Goal: Task Accomplishment & Management: Use online tool/utility

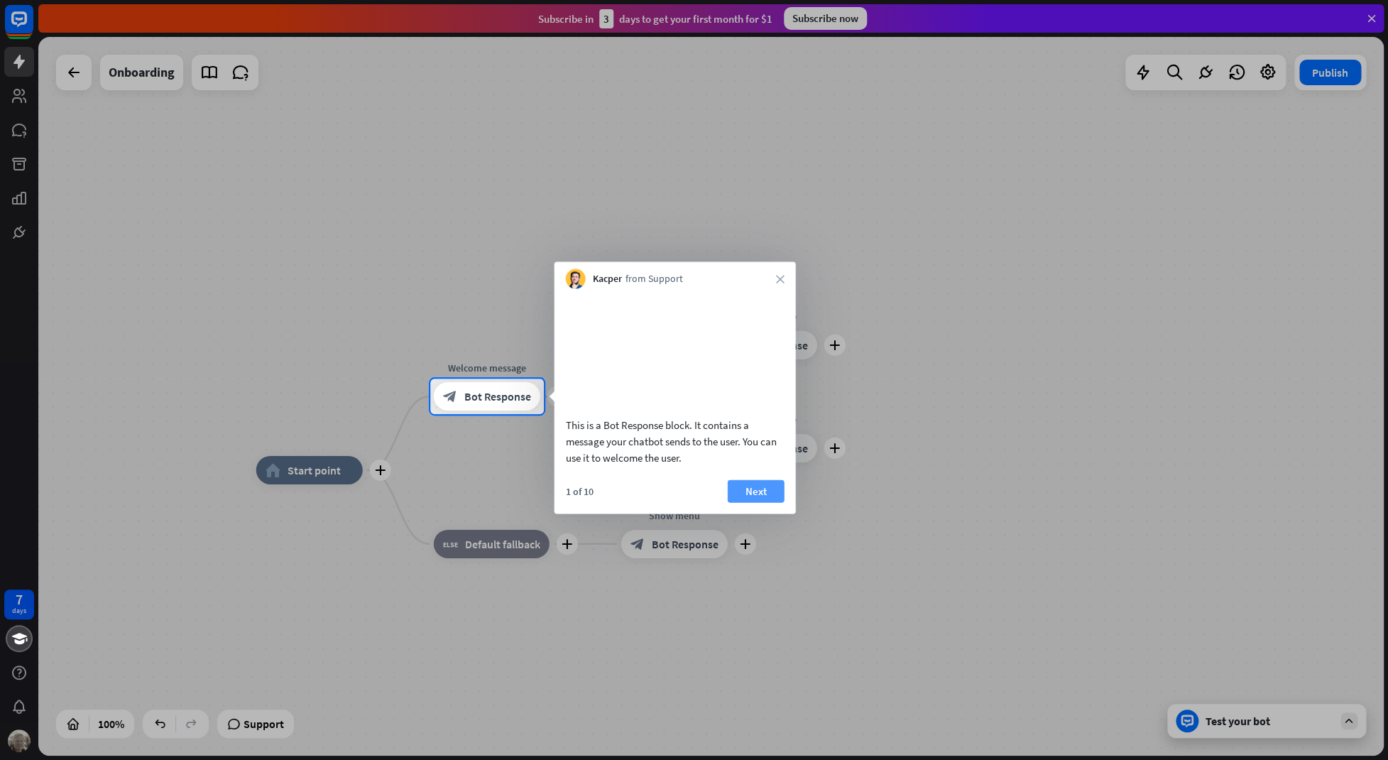
click at [769, 502] on button "Next" at bounding box center [756, 490] width 57 height 23
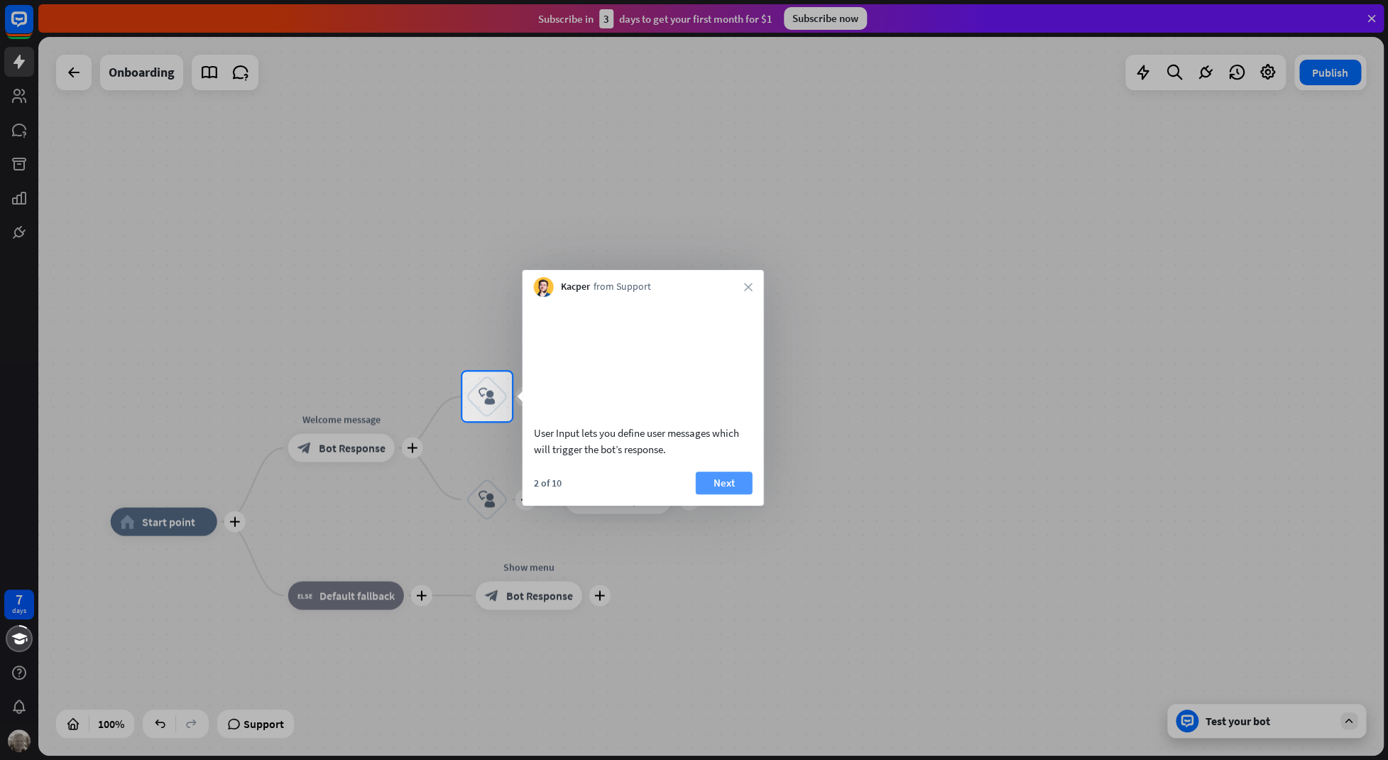
click at [725, 494] on button "Next" at bounding box center [724, 482] width 57 height 23
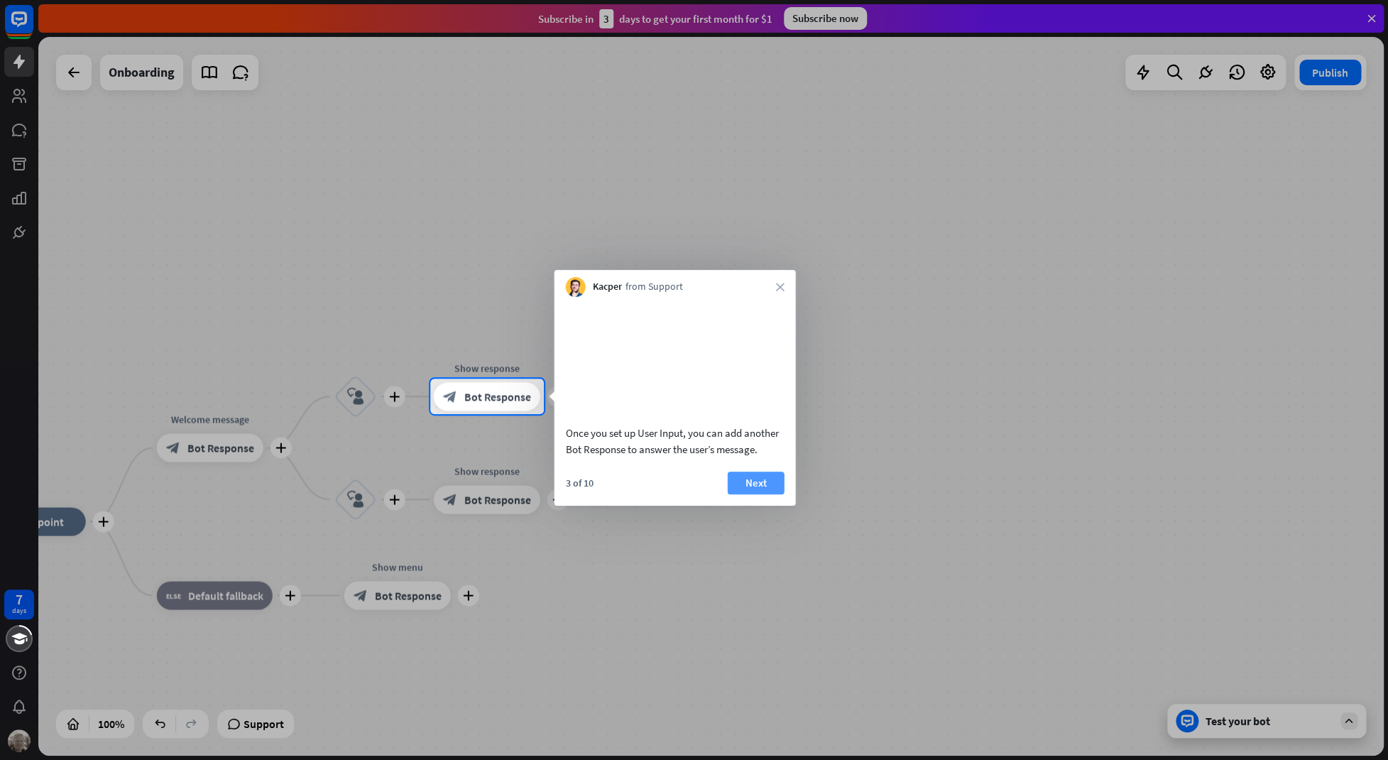
click at [743, 494] on button "Next" at bounding box center [756, 482] width 57 height 23
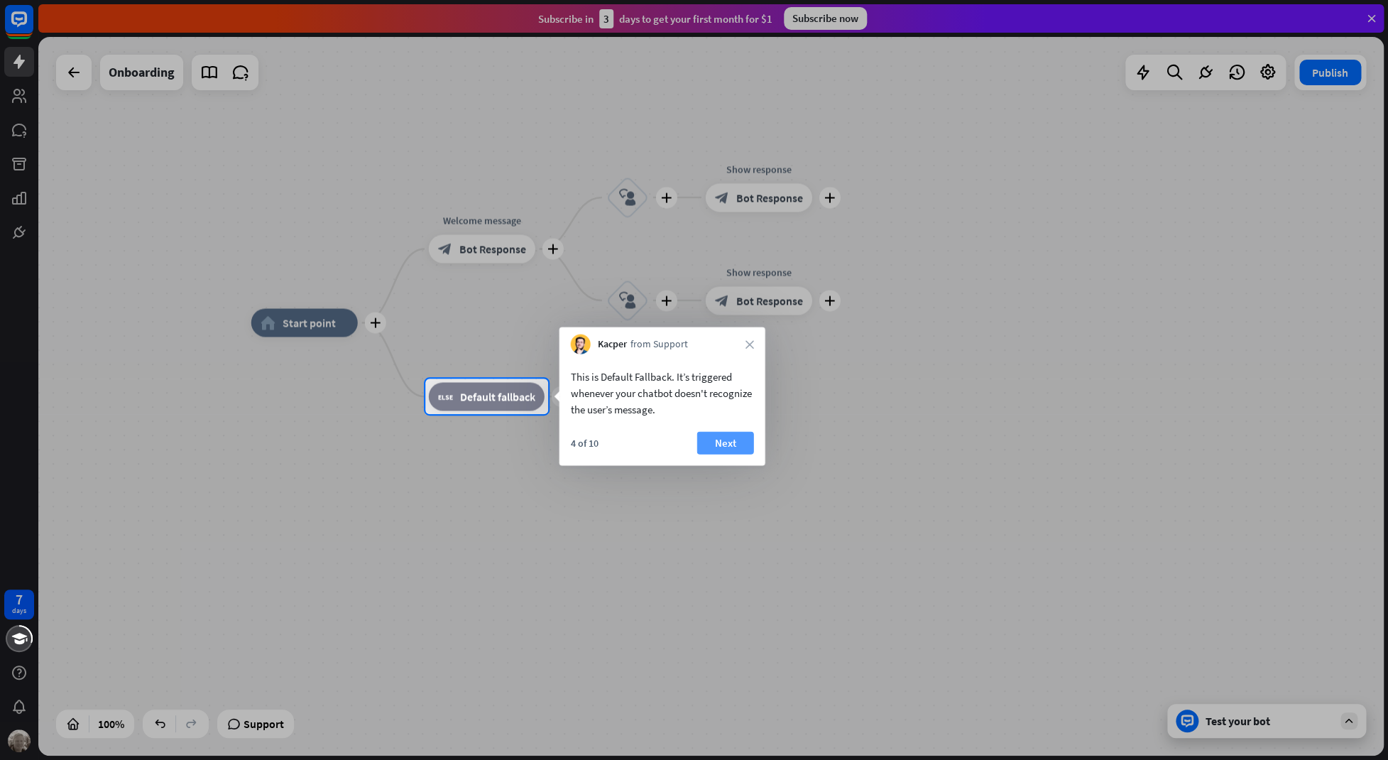
click at [726, 438] on button "Next" at bounding box center [725, 443] width 57 height 23
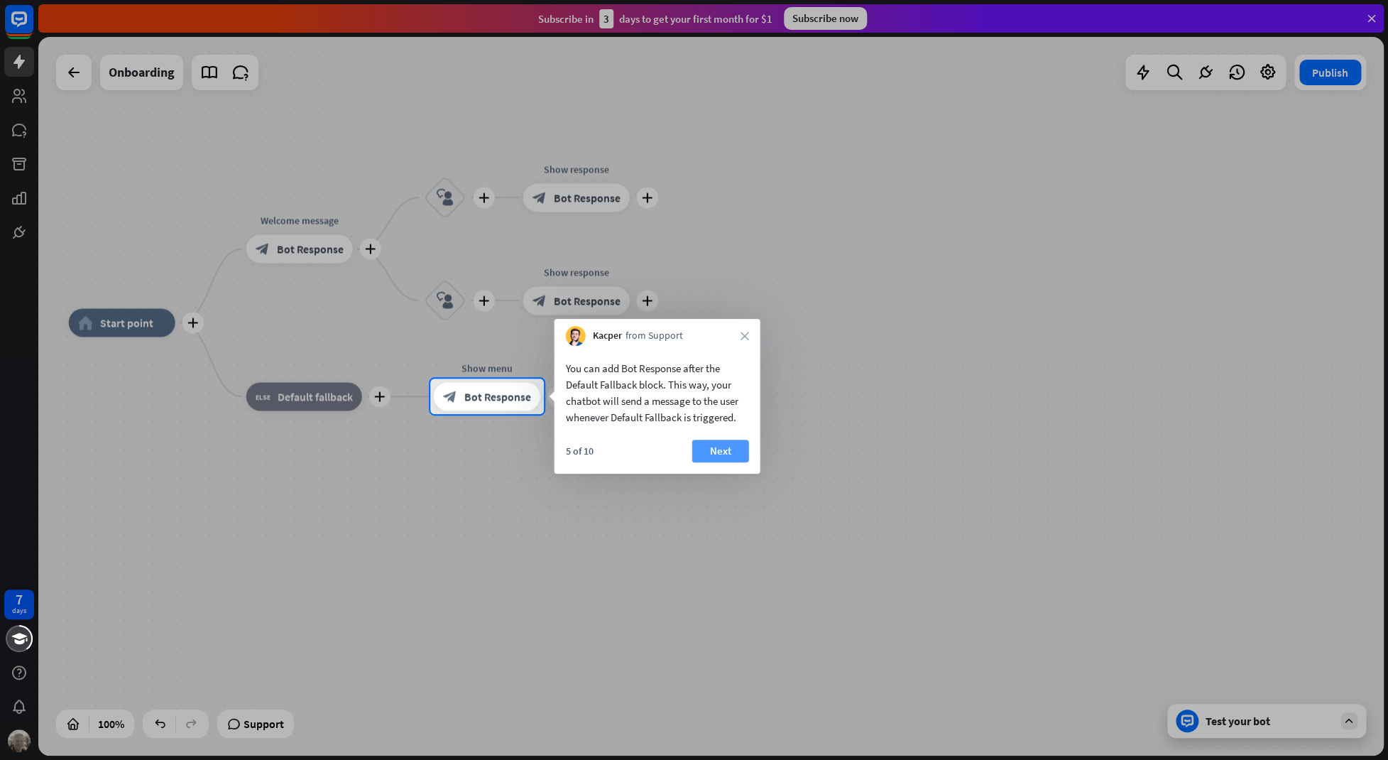
click at [722, 442] on button "Next" at bounding box center [720, 451] width 57 height 23
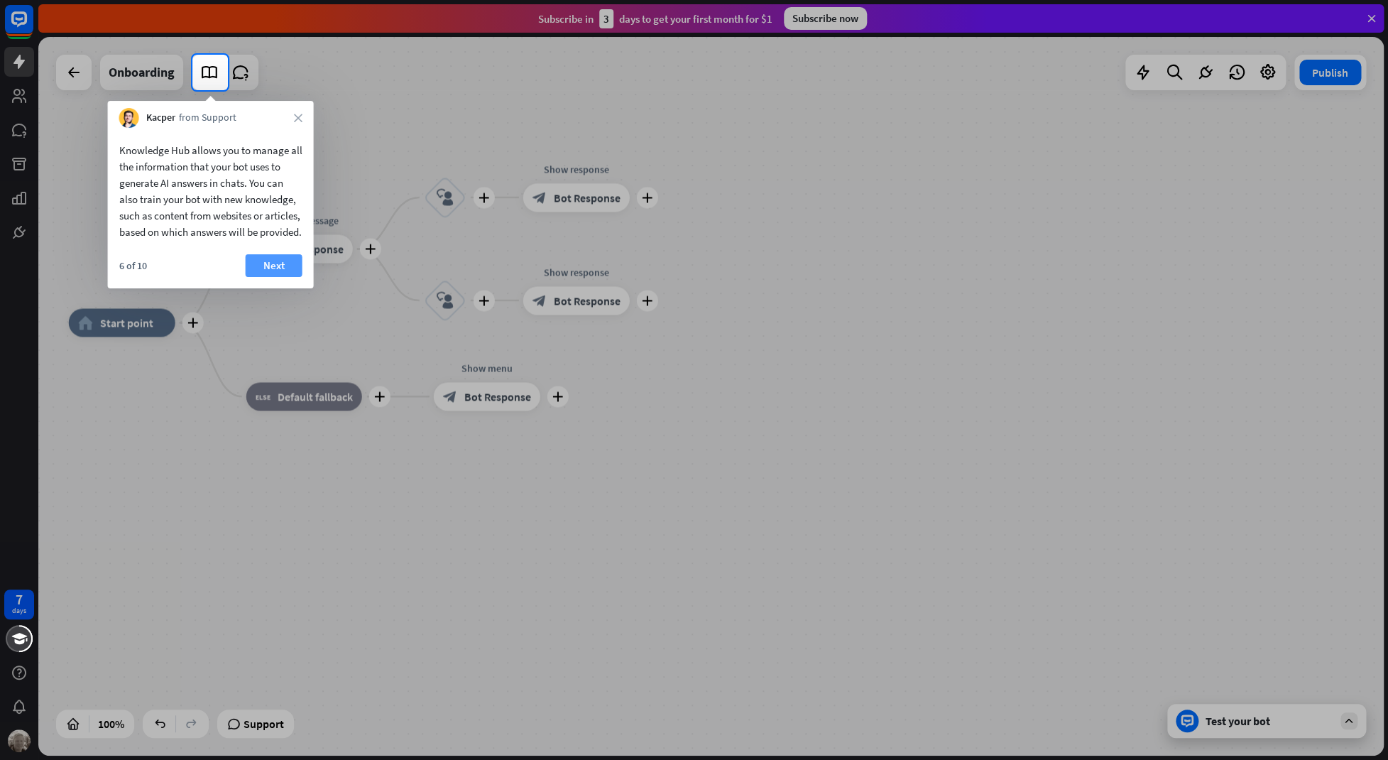
click at [265, 277] on button "Next" at bounding box center [274, 265] width 57 height 23
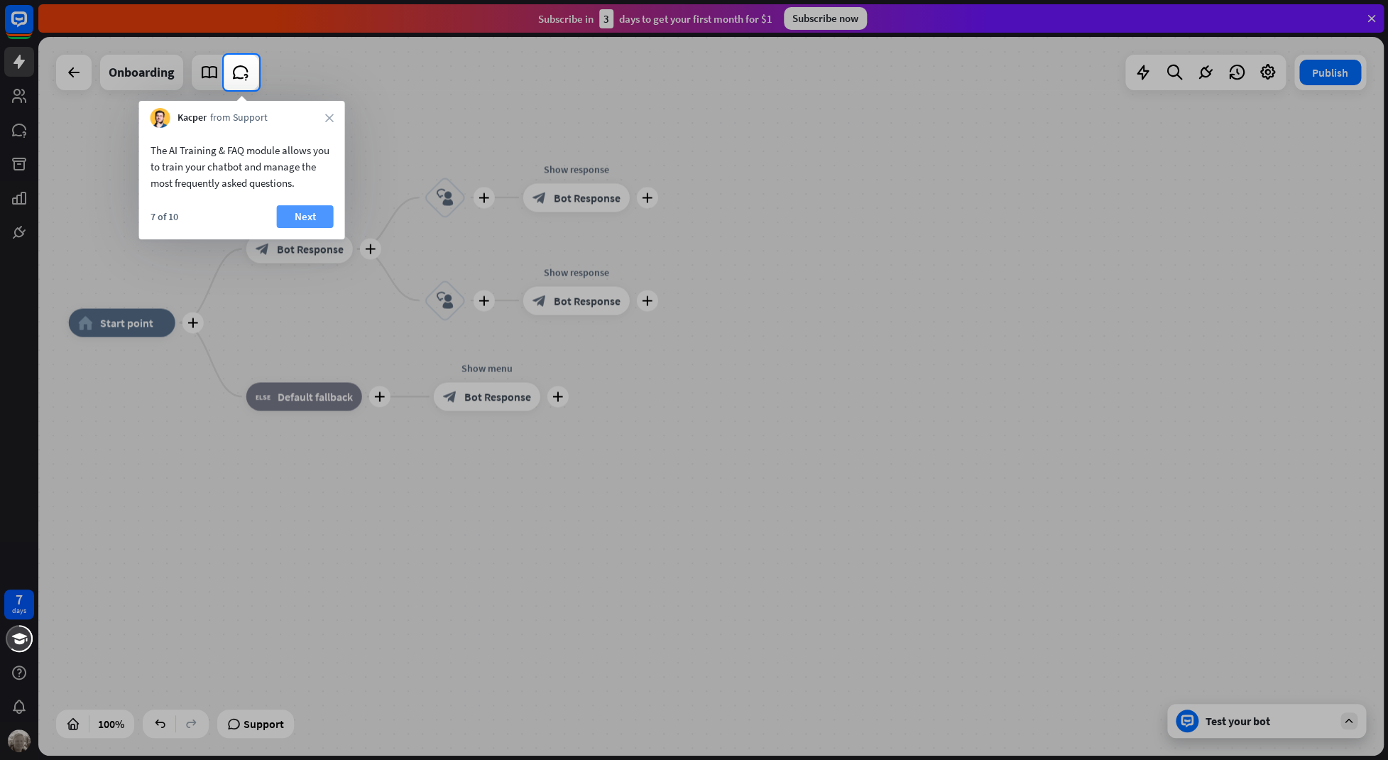
click at [300, 214] on button "Next" at bounding box center [305, 216] width 57 height 23
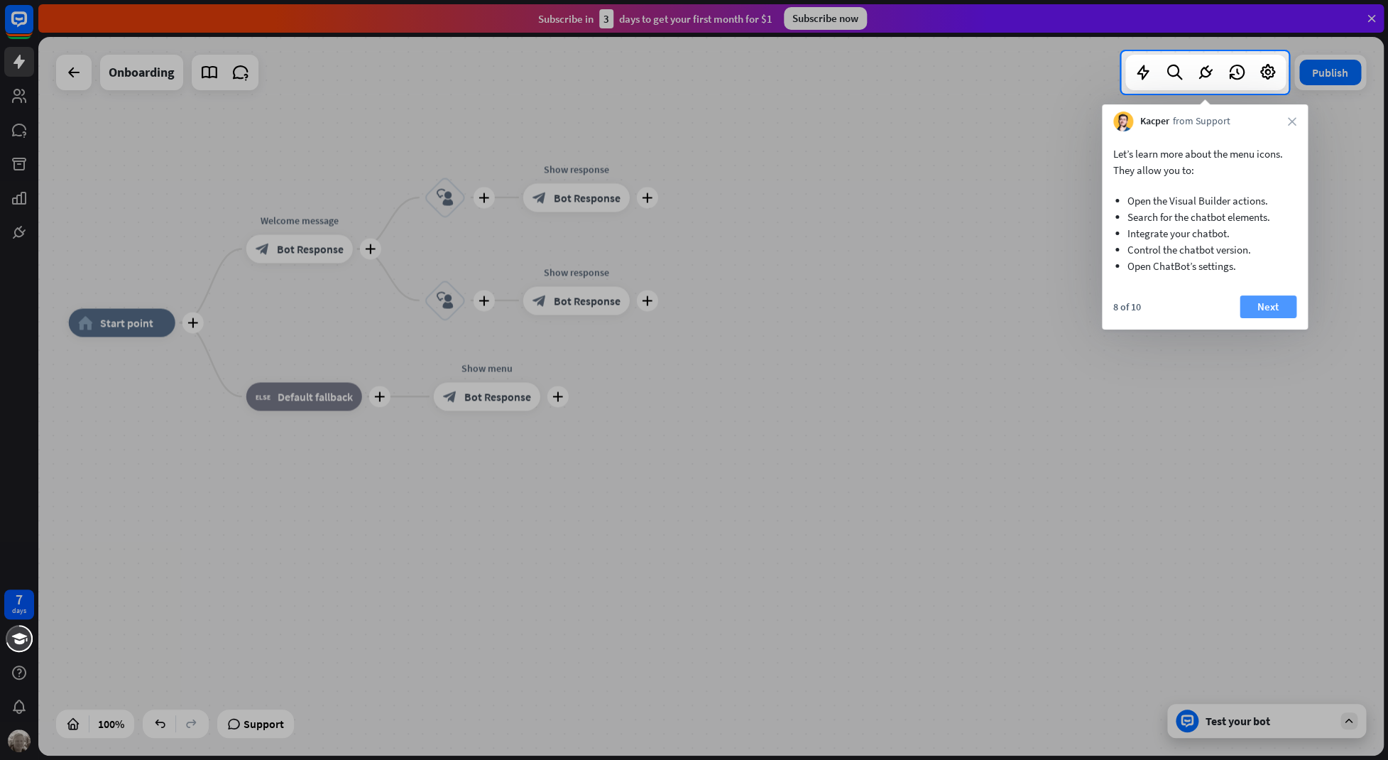
click at [1256, 304] on button "Next" at bounding box center [1268, 306] width 57 height 23
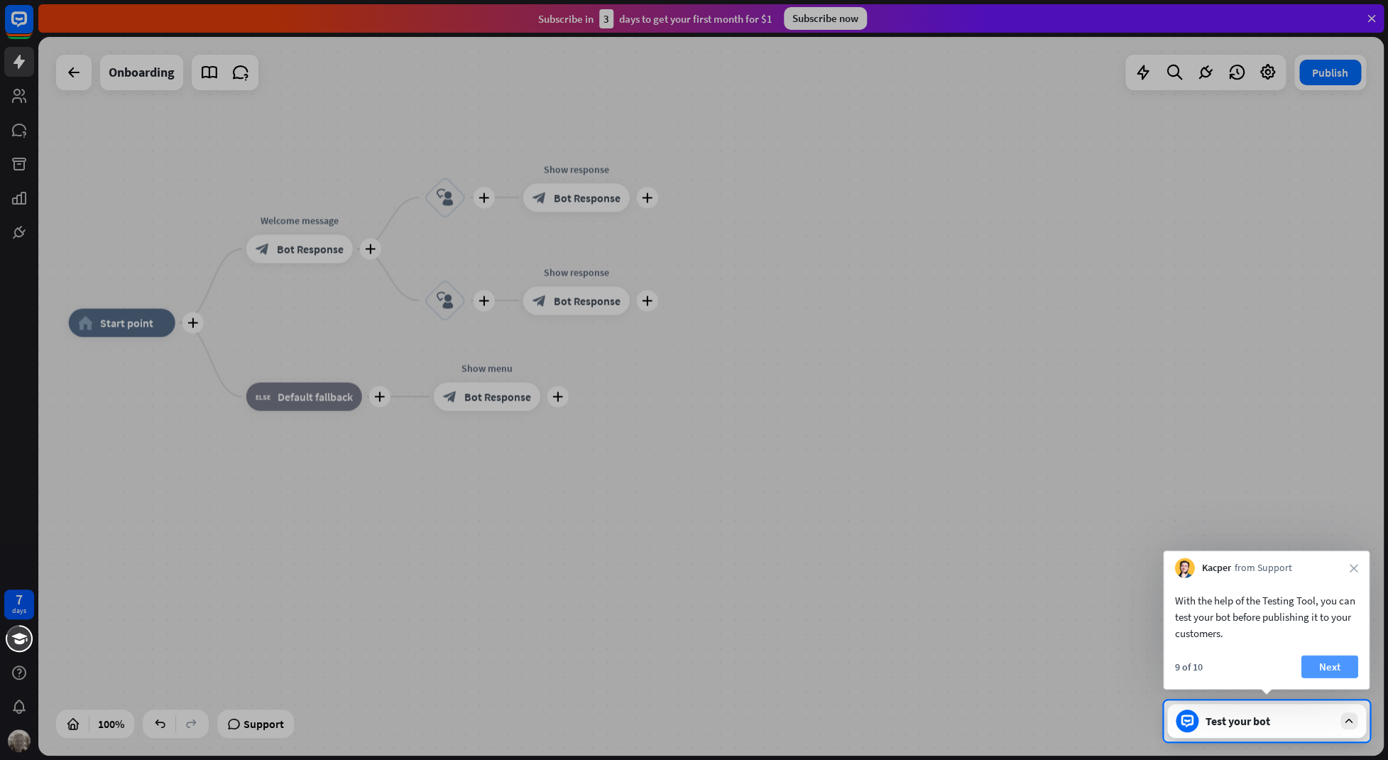
click at [1339, 667] on button "Next" at bounding box center [1330, 666] width 57 height 23
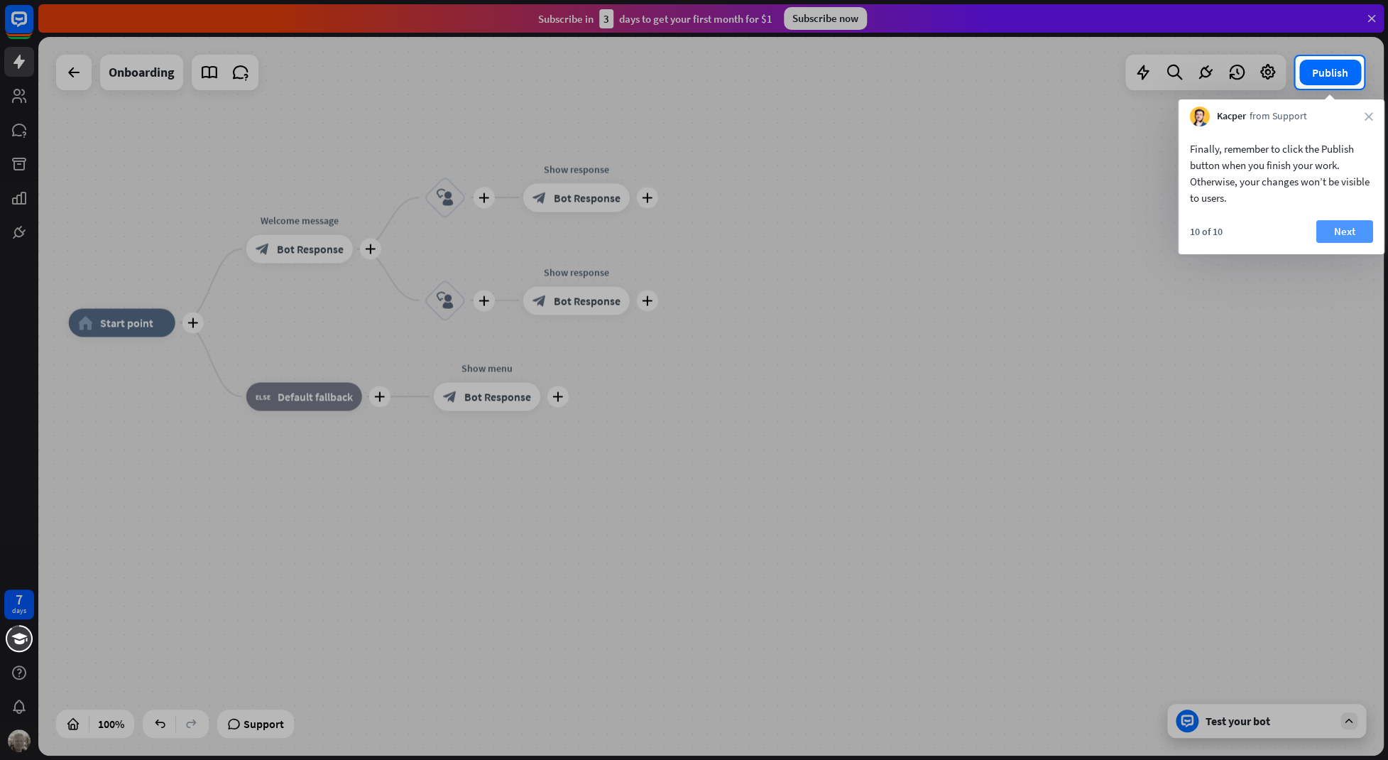
click at [1351, 229] on button "Next" at bounding box center [1344, 231] width 57 height 23
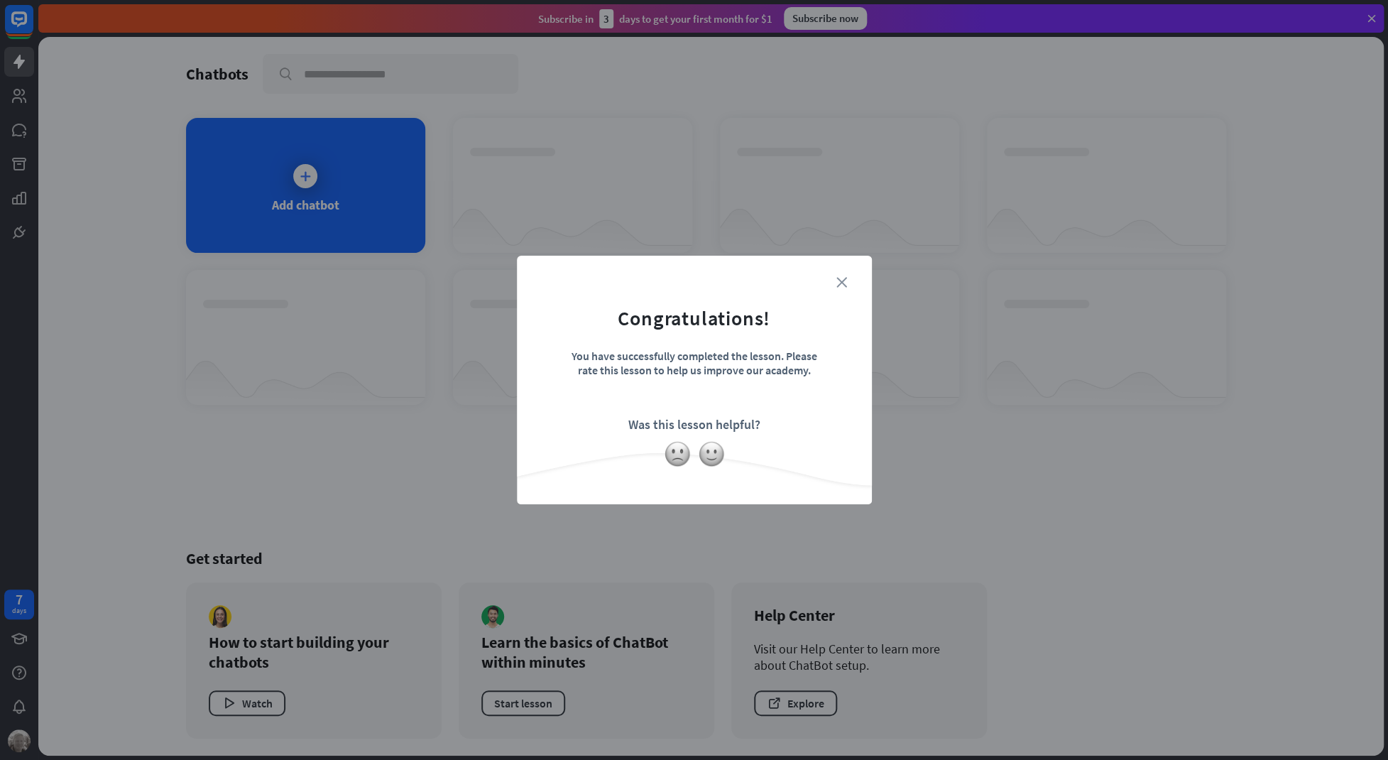
click at [838, 280] on icon "close" at bounding box center [841, 282] width 11 height 11
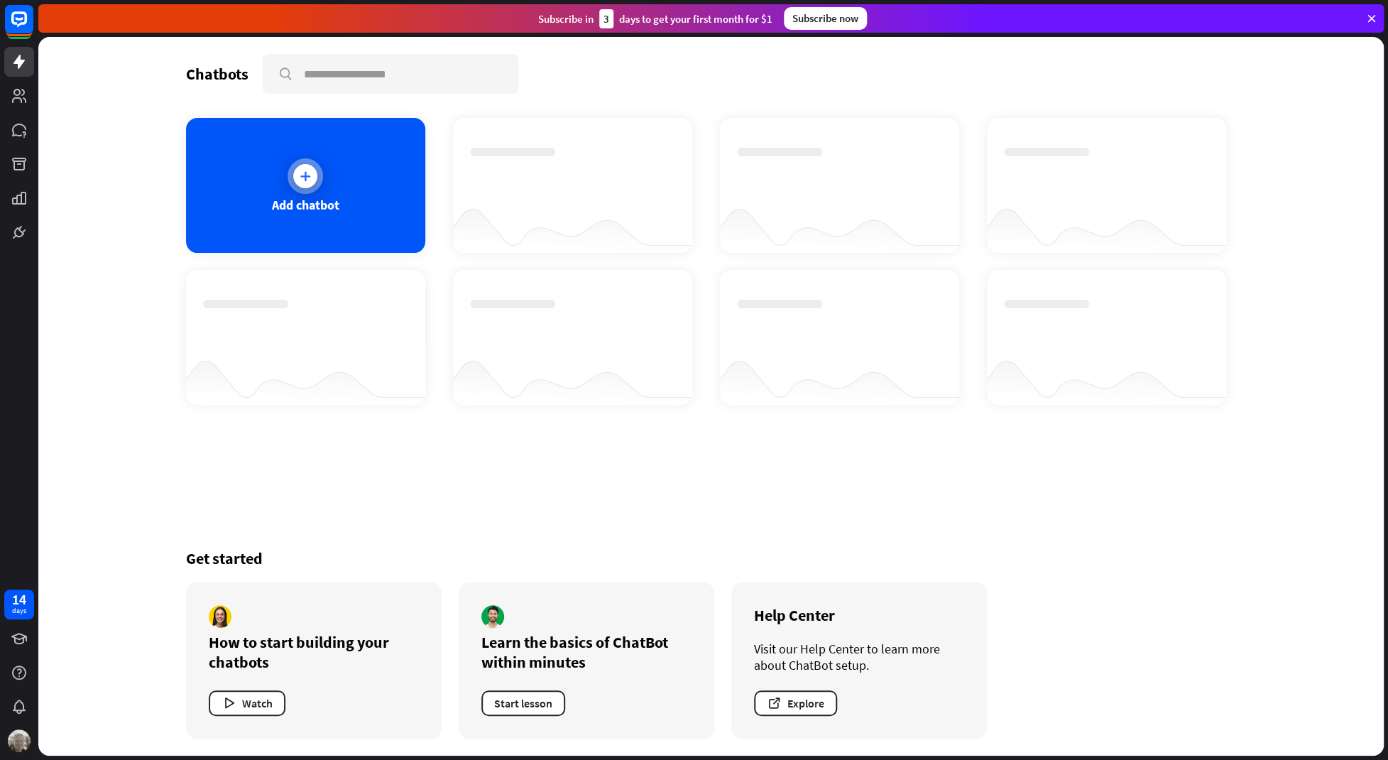
click at [305, 171] on icon at bounding box center [305, 176] width 14 height 14
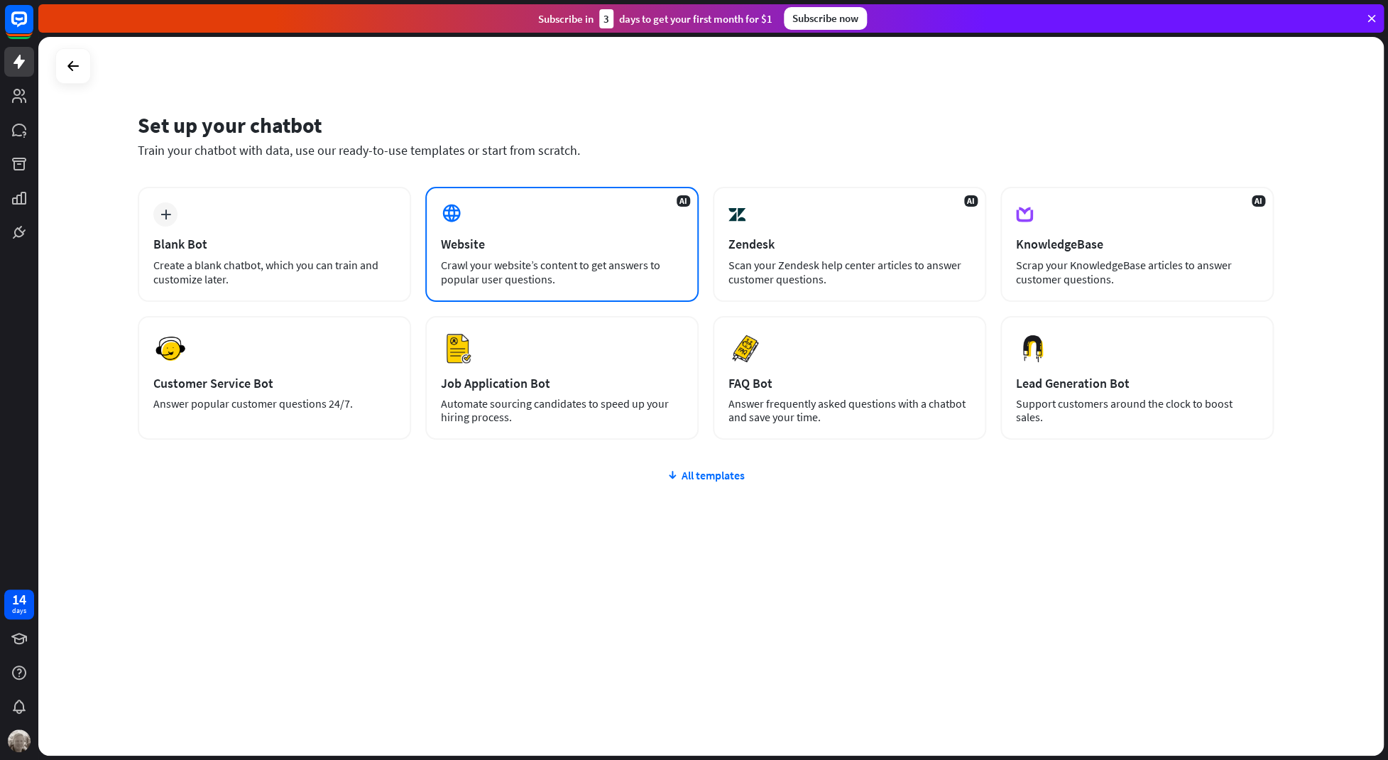
click at [490, 225] on div "AI Website Crawl your website’s content to get answers to popular user question…" at bounding box center [561, 244] width 273 height 115
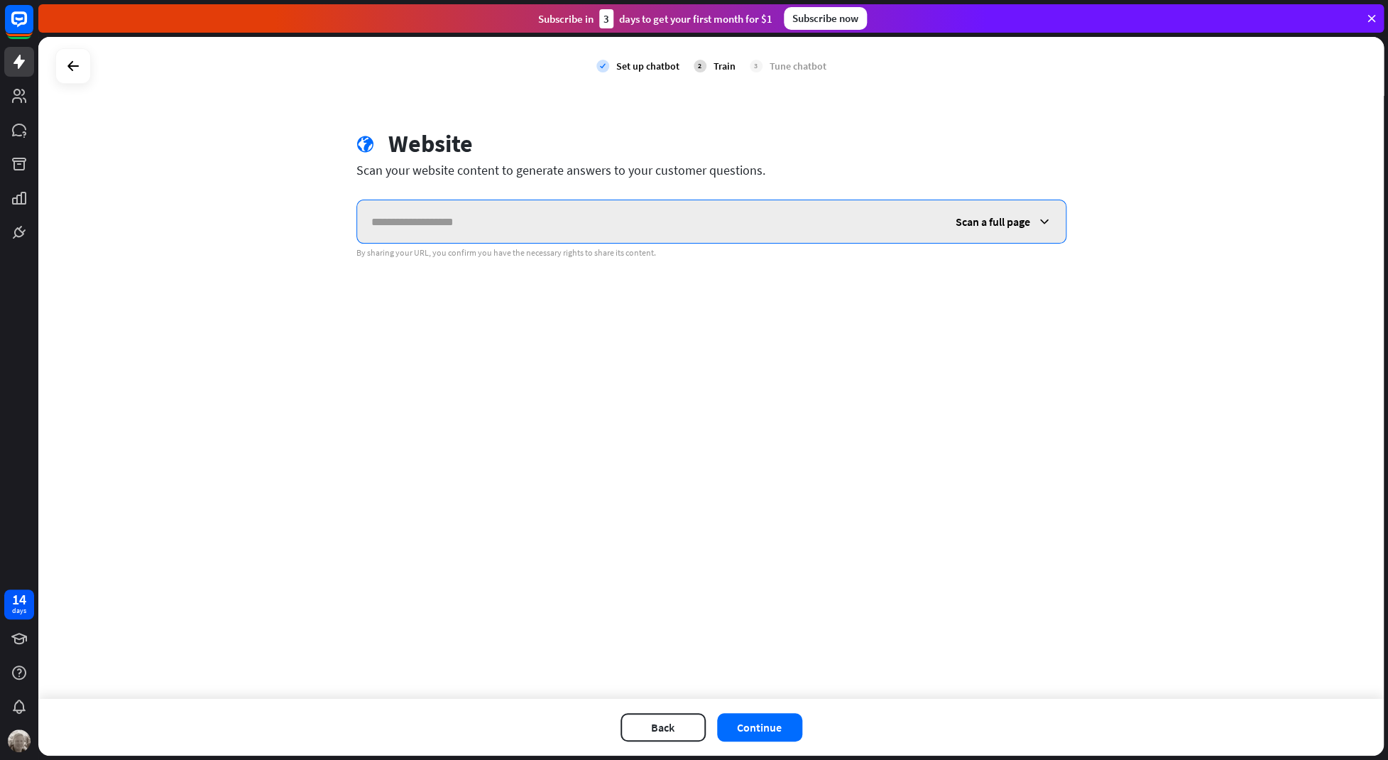
paste input "**********"
type input "**********"
click at [1053, 217] on div "Scan a full page" at bounding box center [1004, 221] width 124 height 43
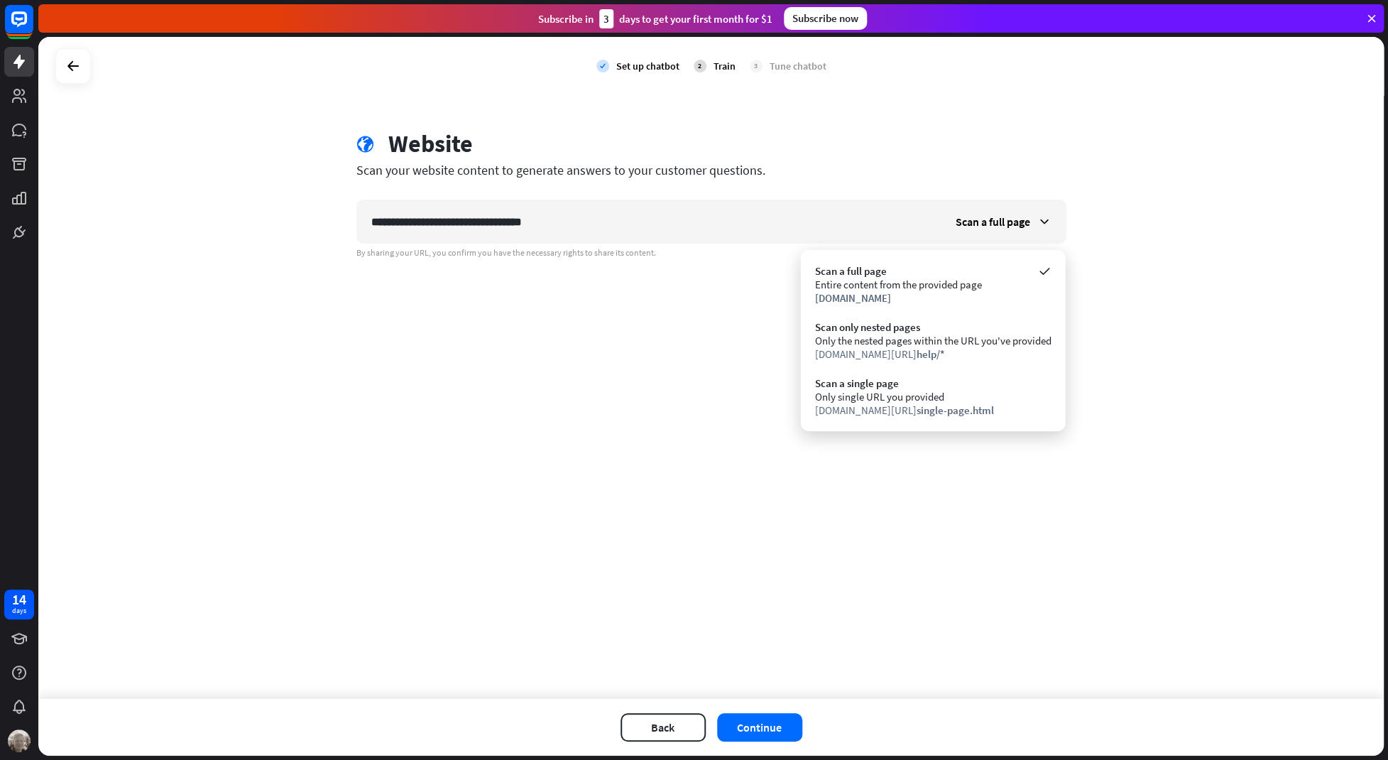
click at [1175, 221] on div "**********" at bounding box center [711, 368] width 1346 height 662
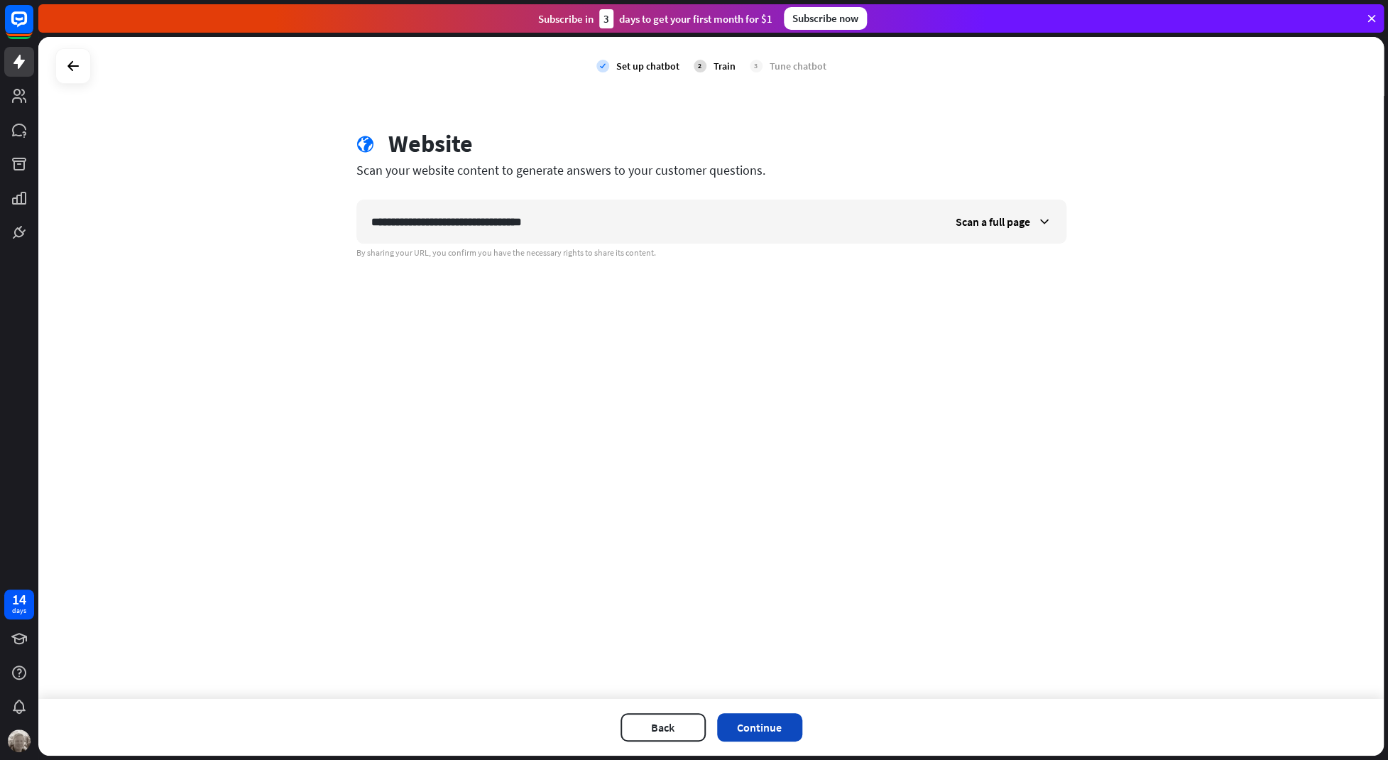
click at [779, 727] on button "Continue" at bounding box center [759, 727] width 85 height 28
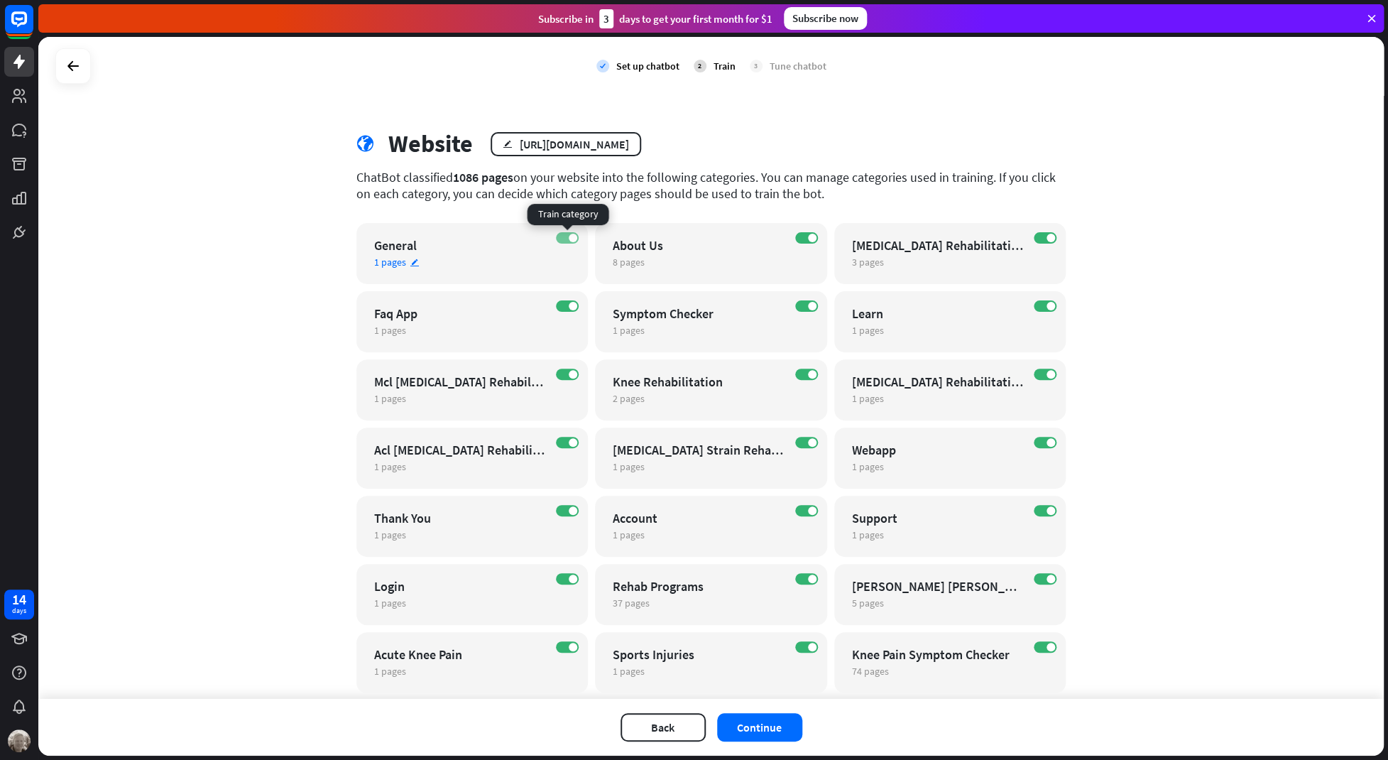
click at [572, 241] on span at bounding box center [573, 238] width 9 height 9
click at [806, 307] on label "ON" at bounding box center [806, 305] width 23 height 11
click at [806, 307] on label "OFF" at bounding box center [806, 305] width 23 height 11
click at [1042, 308] on label "ON" at bounding box center [1045, 305] width 23 height 11
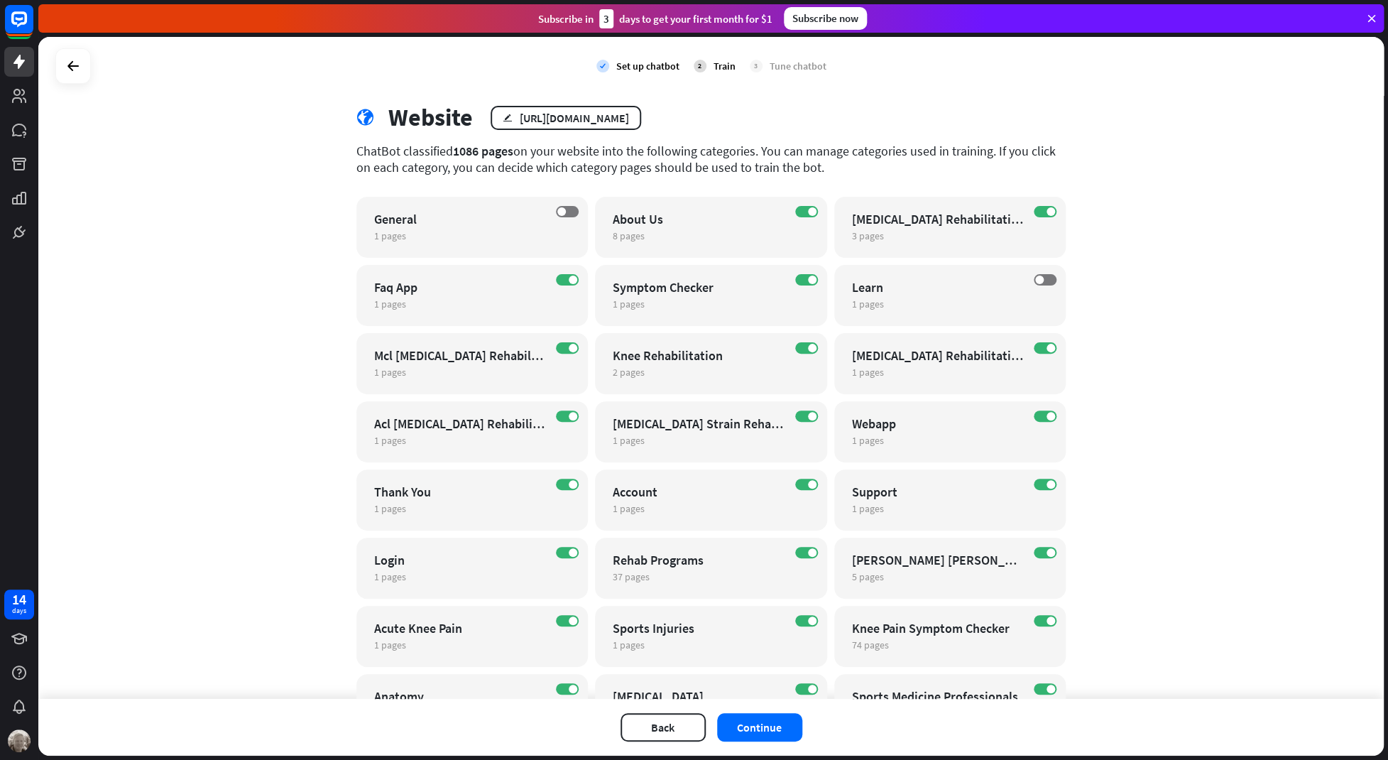
scroll to position [31, 0]
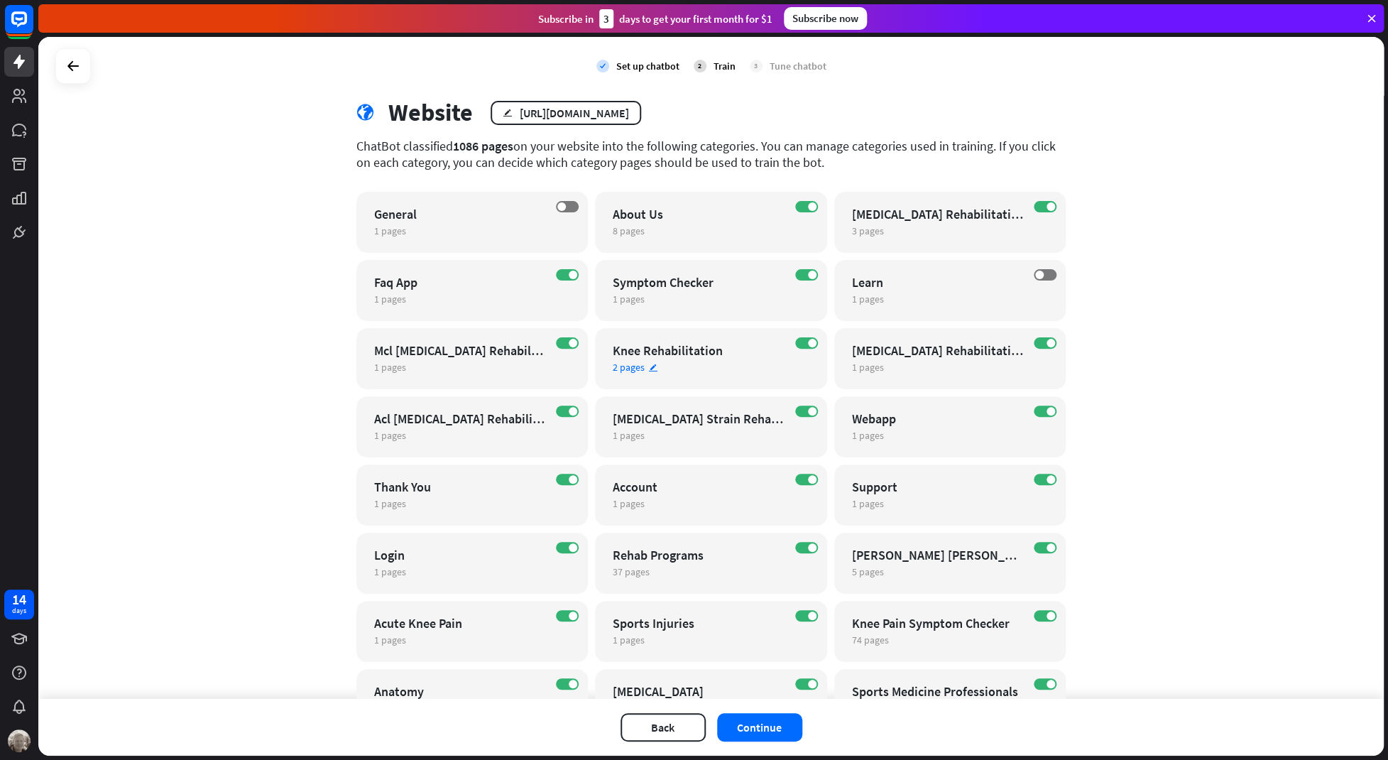
click at [653, 366] on icon "edit" at bounding box center [653, 367] width 10 height 9
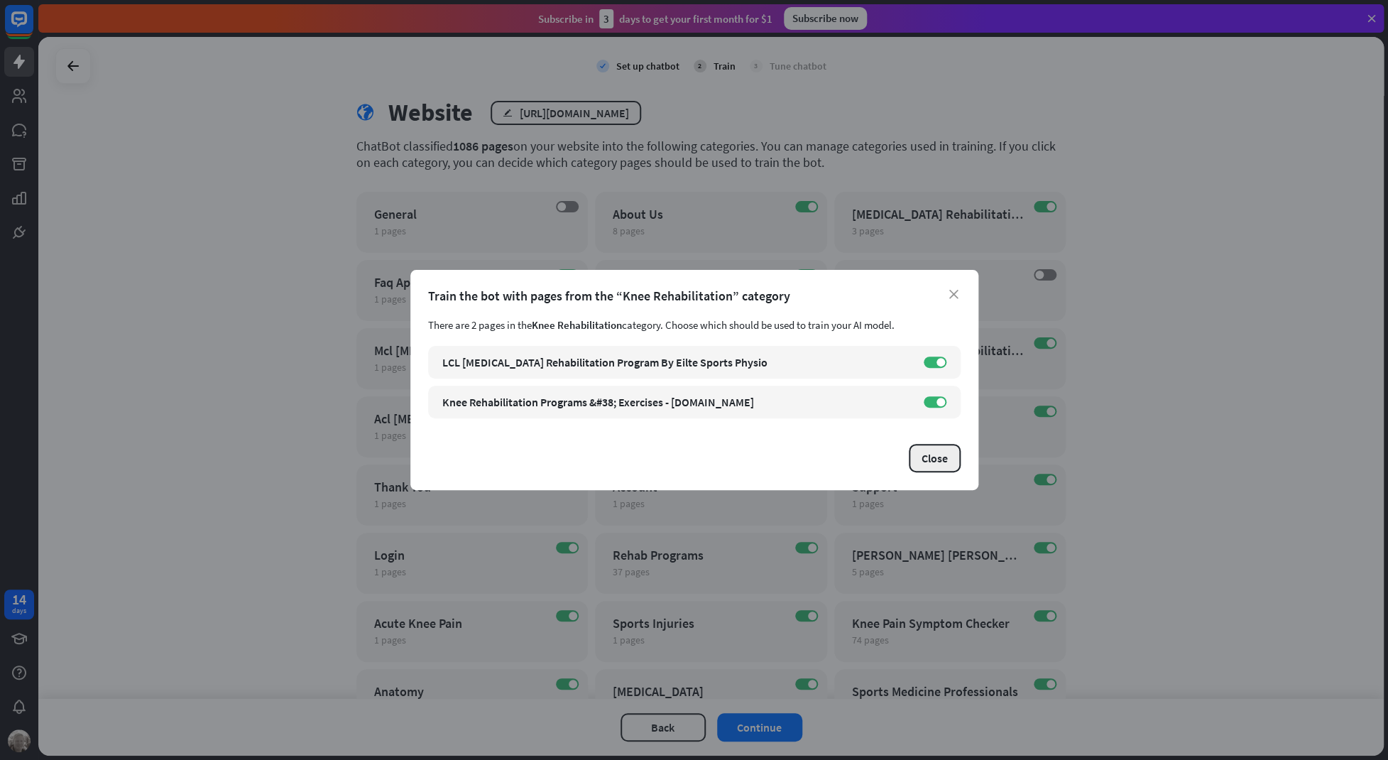
click at [934, 459] on button "Close" at bounding box center [935, 458] width 52 height 28
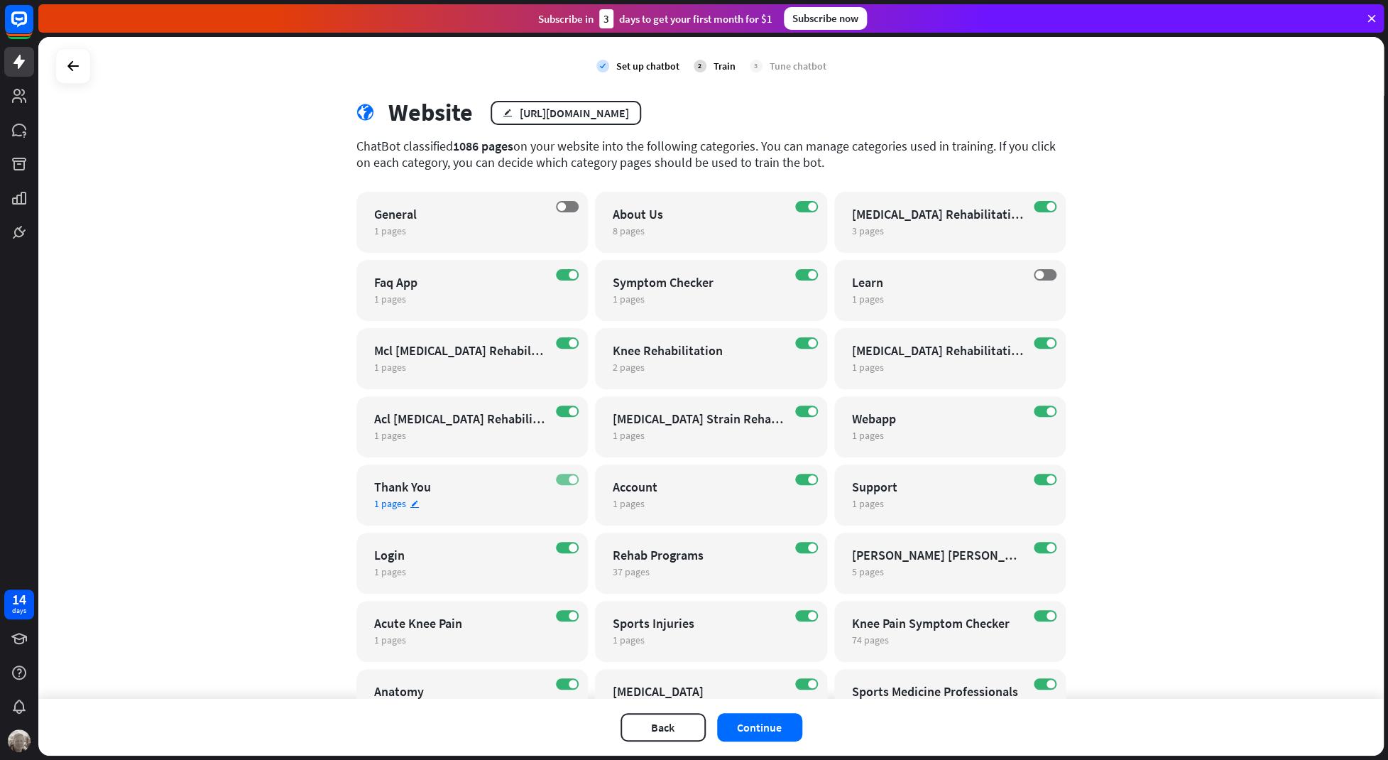
click at [572, 479] on span at bounding box center [573, 479] width 9 height 9
click at [810, 477] on span at bounding box center [812, 479] width 9 height 9
click at [651, 500] on icon "edit" at bounding box center [653, 503] width 10 height 9
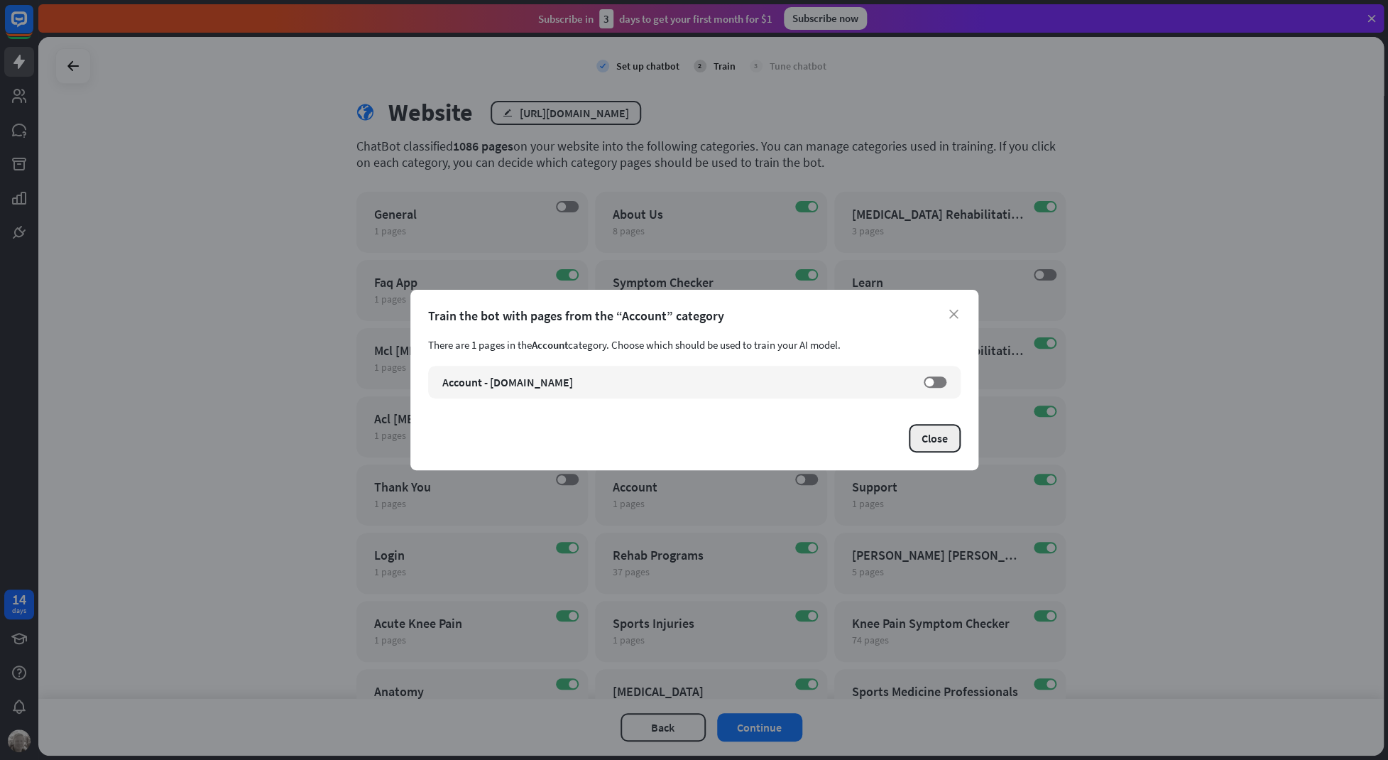
click at [934, 438] on button "Close" at bounding box center [935, 438] width 52 height 28
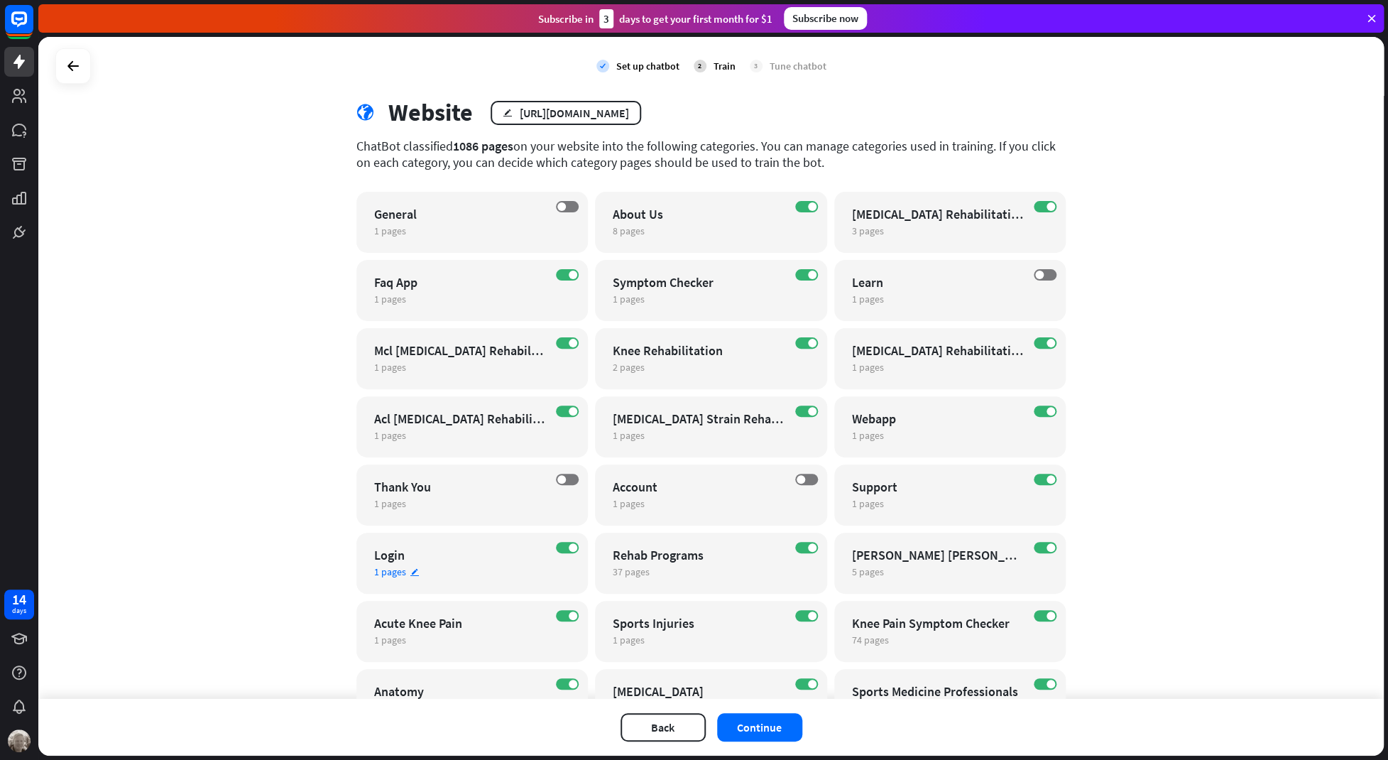
click at [410, 572] on icon "edit" at bounding box center [415, 571] width 10 height 9
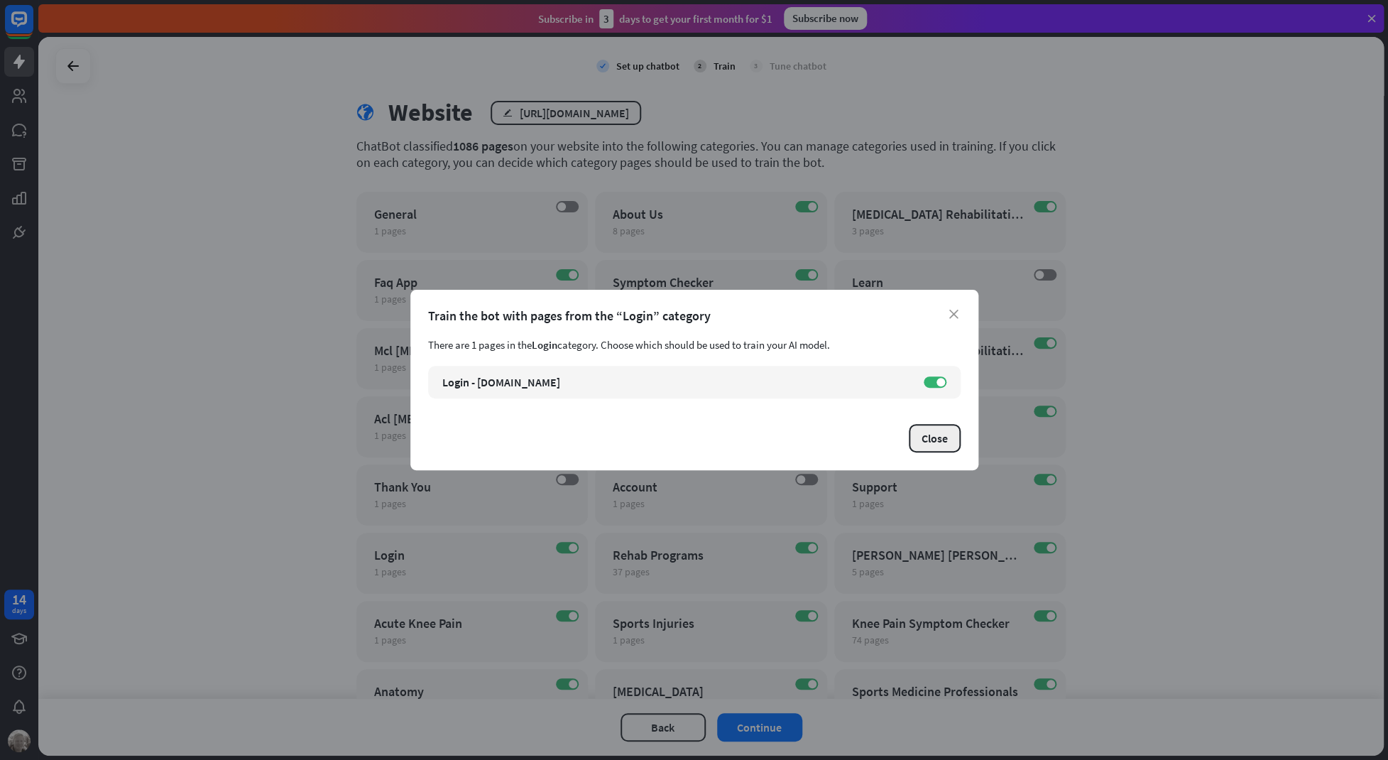
click at [942, 447] on button "Close" at bounding box center [935, 438] width 52 height 28
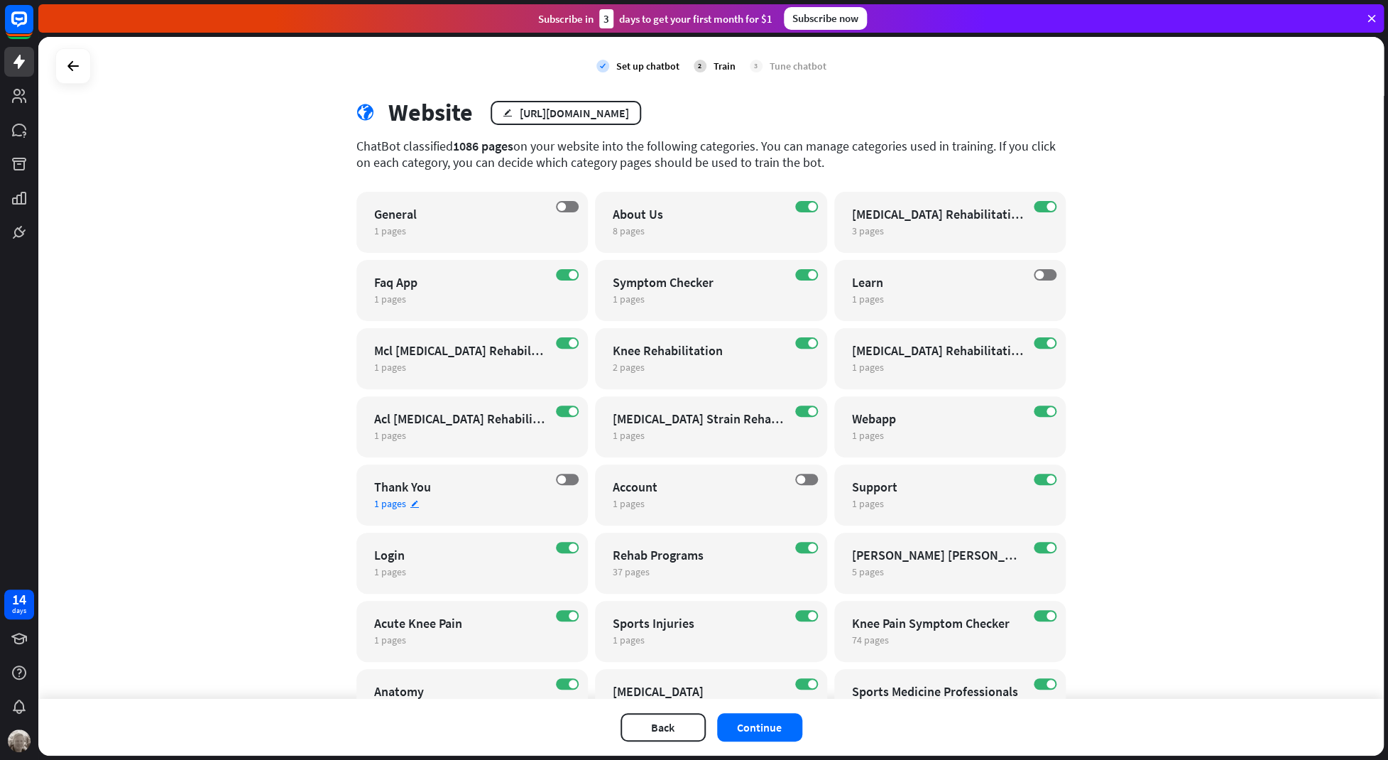
click at [415, 504] on icon "edit" at bounding box center [415, 503] width 10 height 9
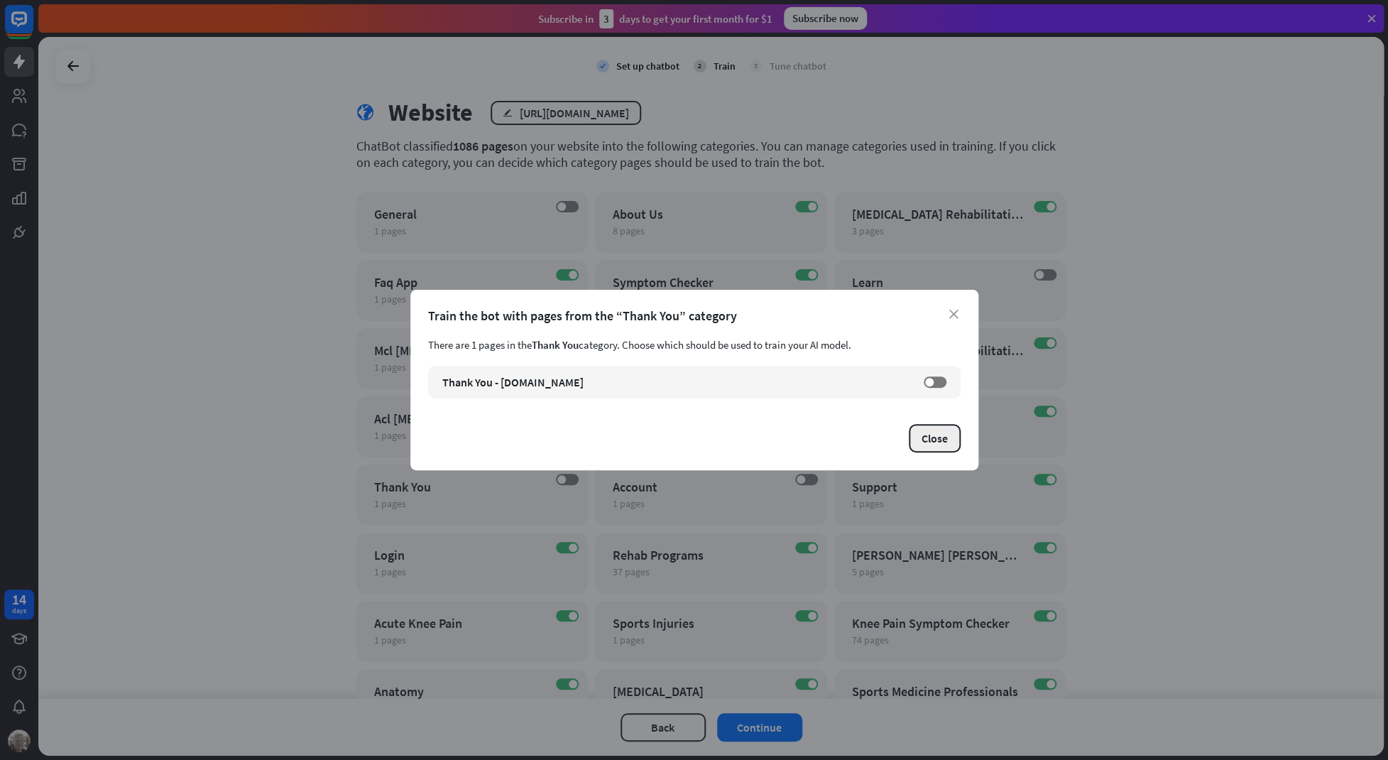
click at [937, 442] on button "Close" at bounding box center [935, 438] width 52 height 28
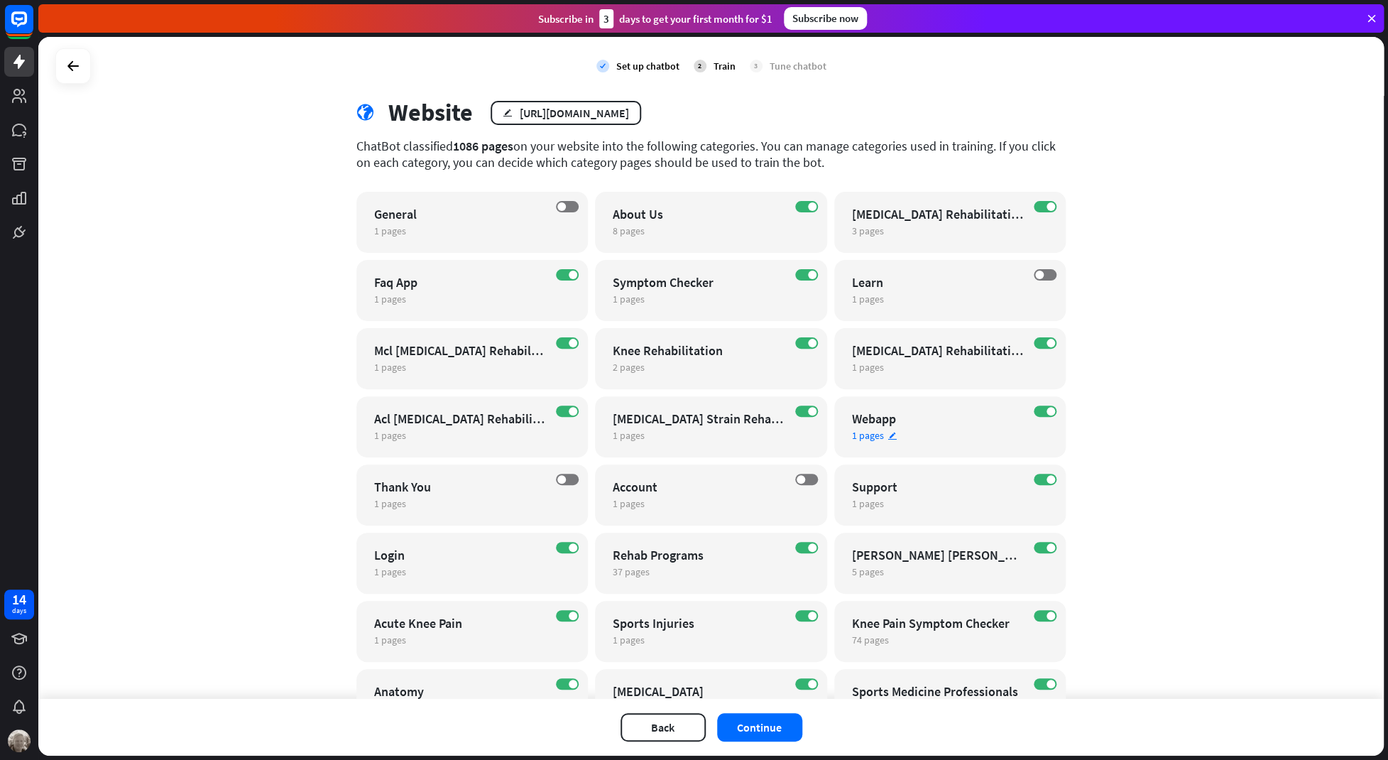
click at [891, 432] on icon "edit" at bounding box center [893, 435] width 10 height 9
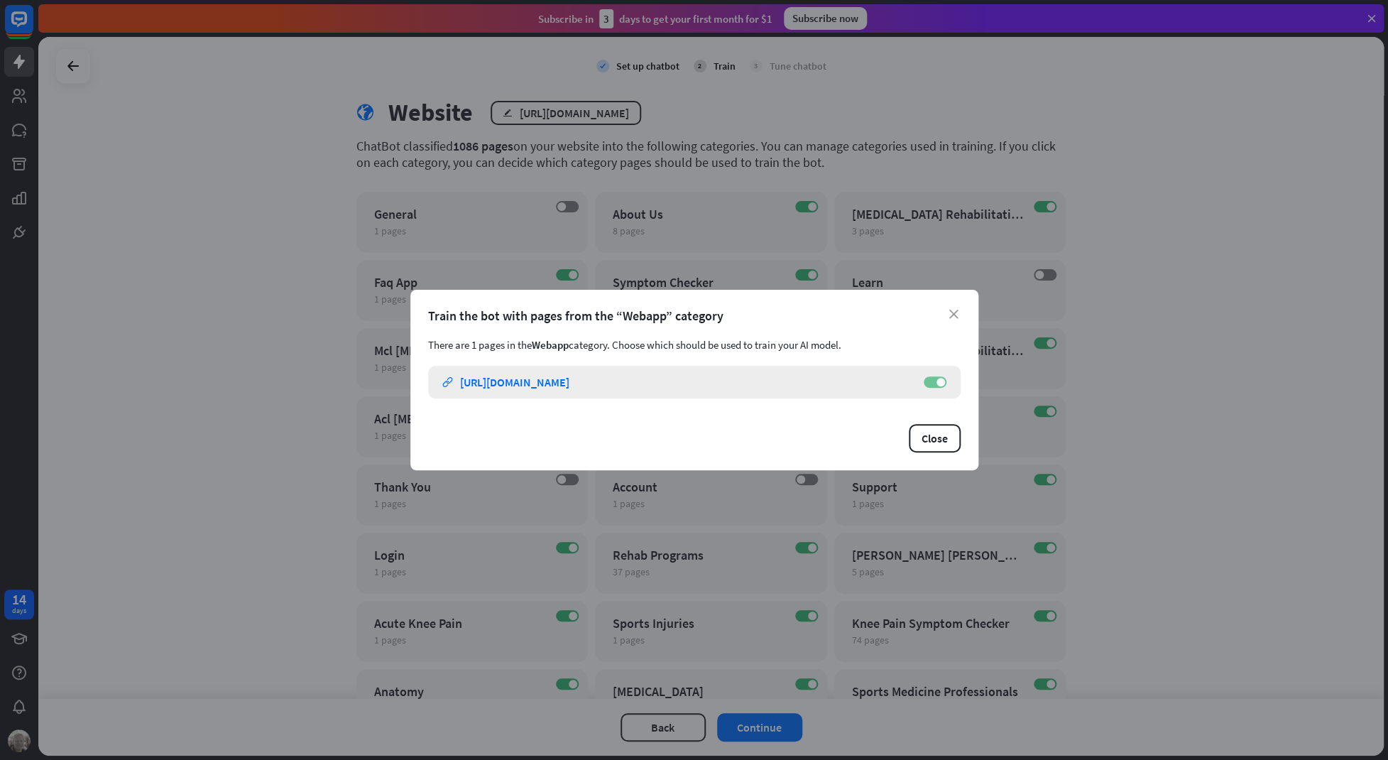
click at [938, 382] on span at bounding box center [941, 382] width 9 height 9
click at [934, 436] on button "Close" at bounding box center [935, 438] width 52 height 28
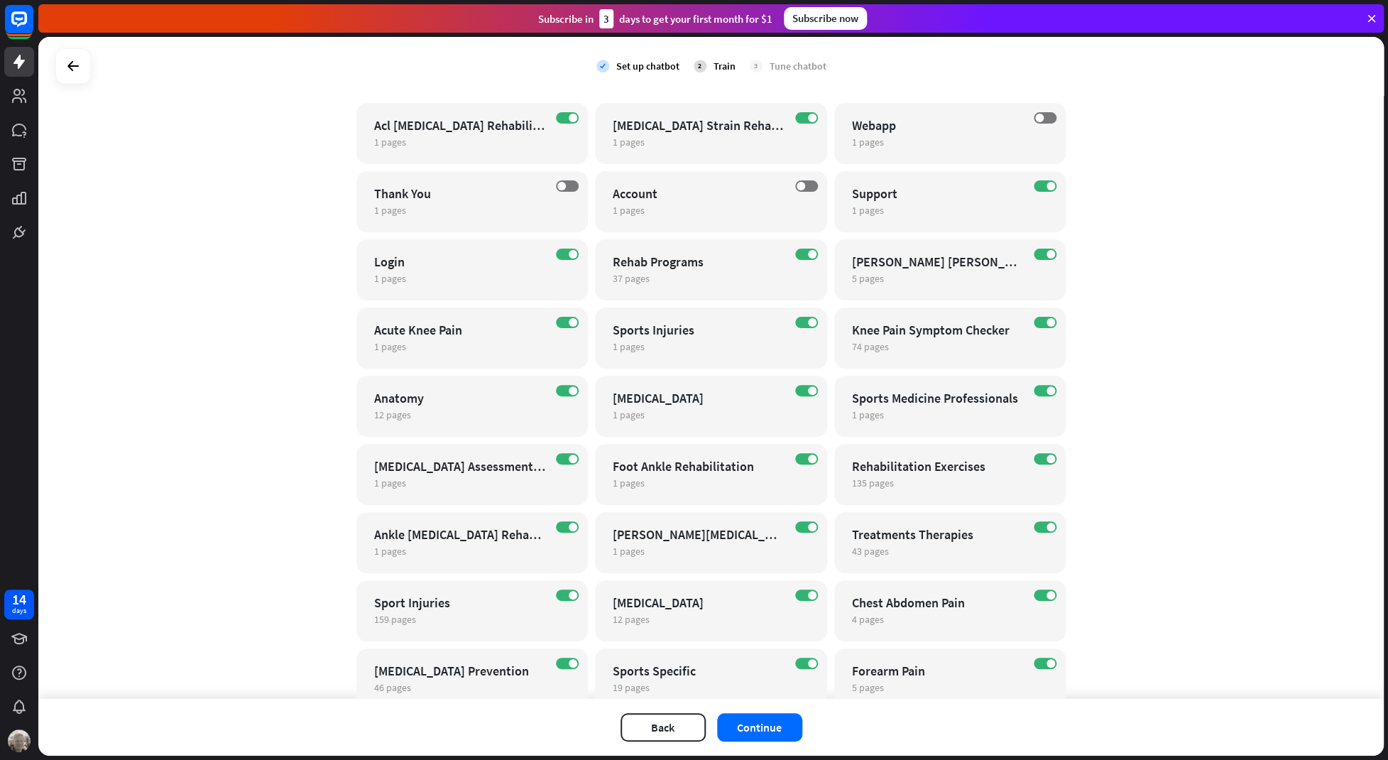
scroll to position [327, 0]
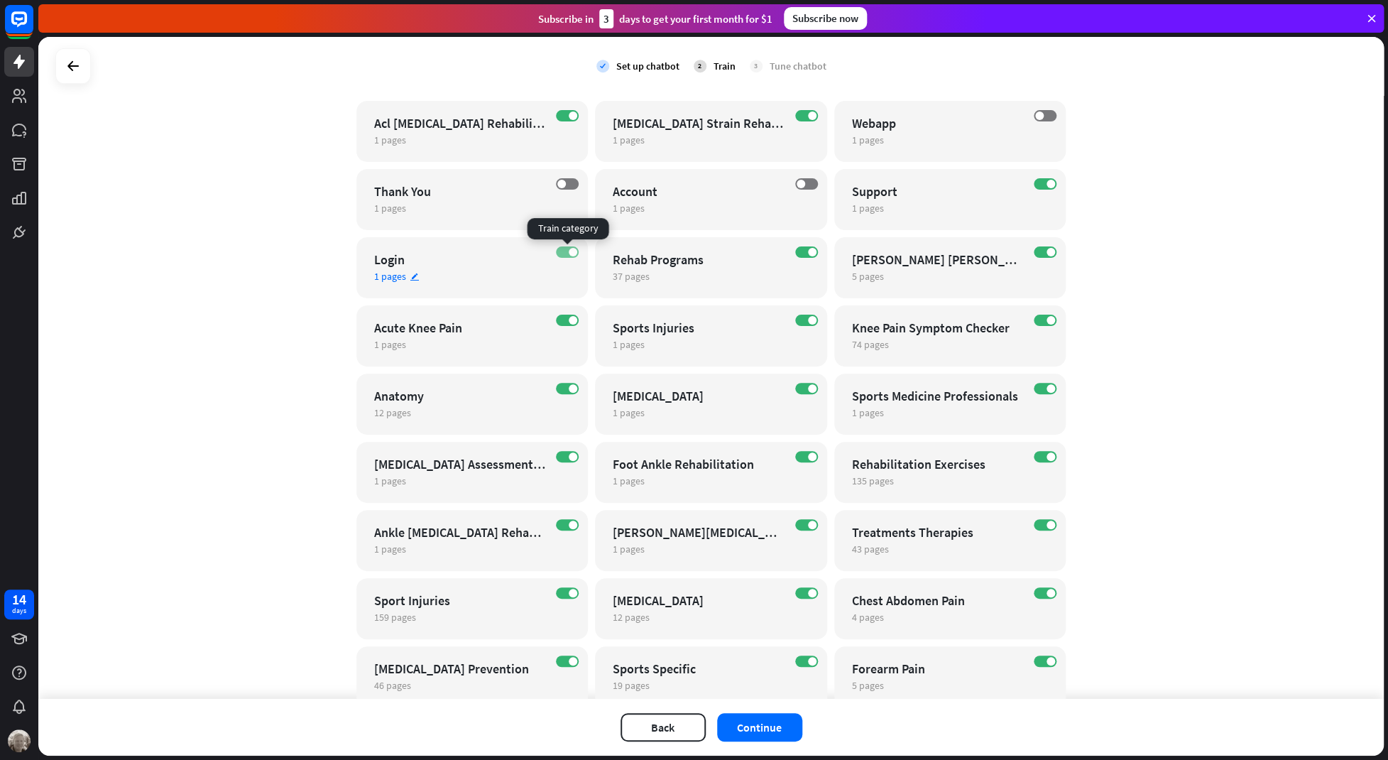
click at [578, 254] on label "ON" at bounding box center [567, 251] width 23 height 11
click at [897, 342] on icon "edit" at bounding box center [898, 344] width 10 height 9
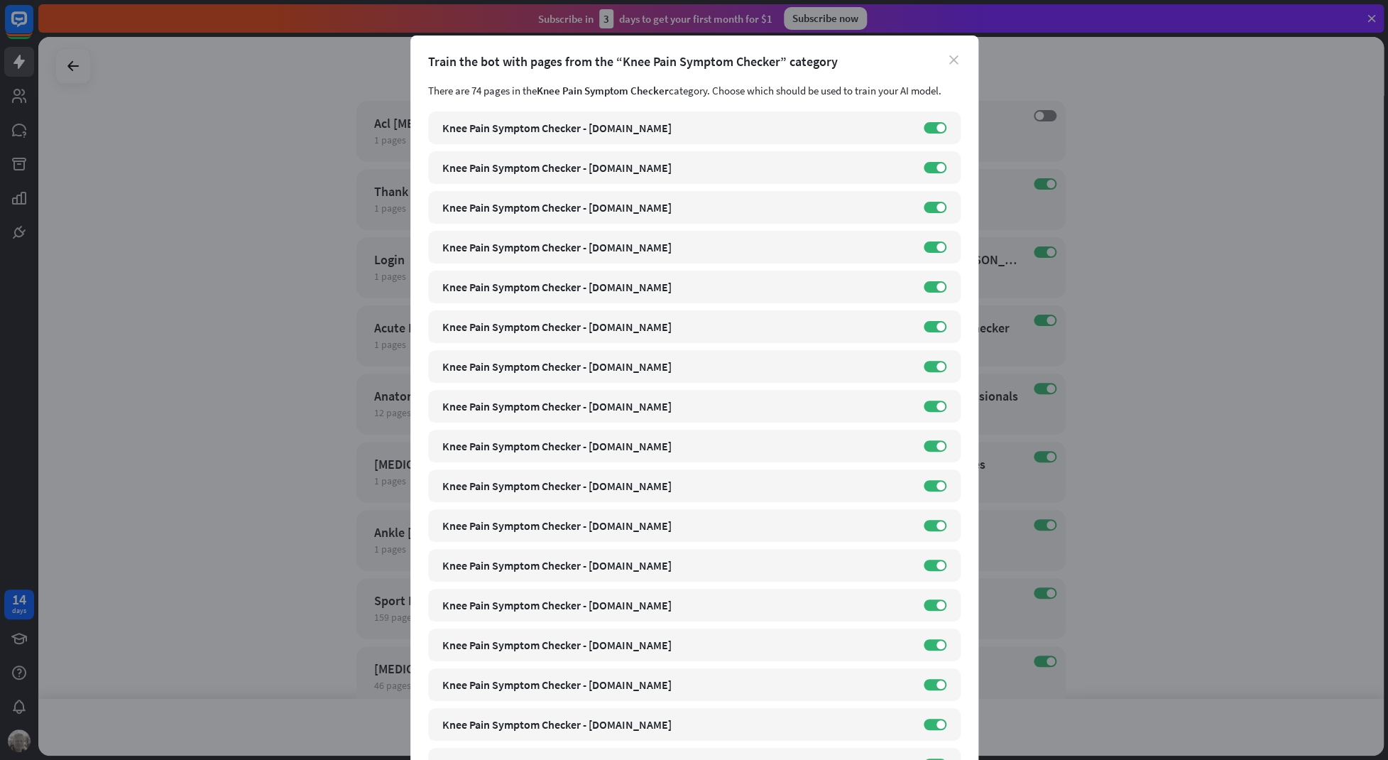
click at [956, 63] on icon "close" at bounding box center [953, 59] width 9 height 9
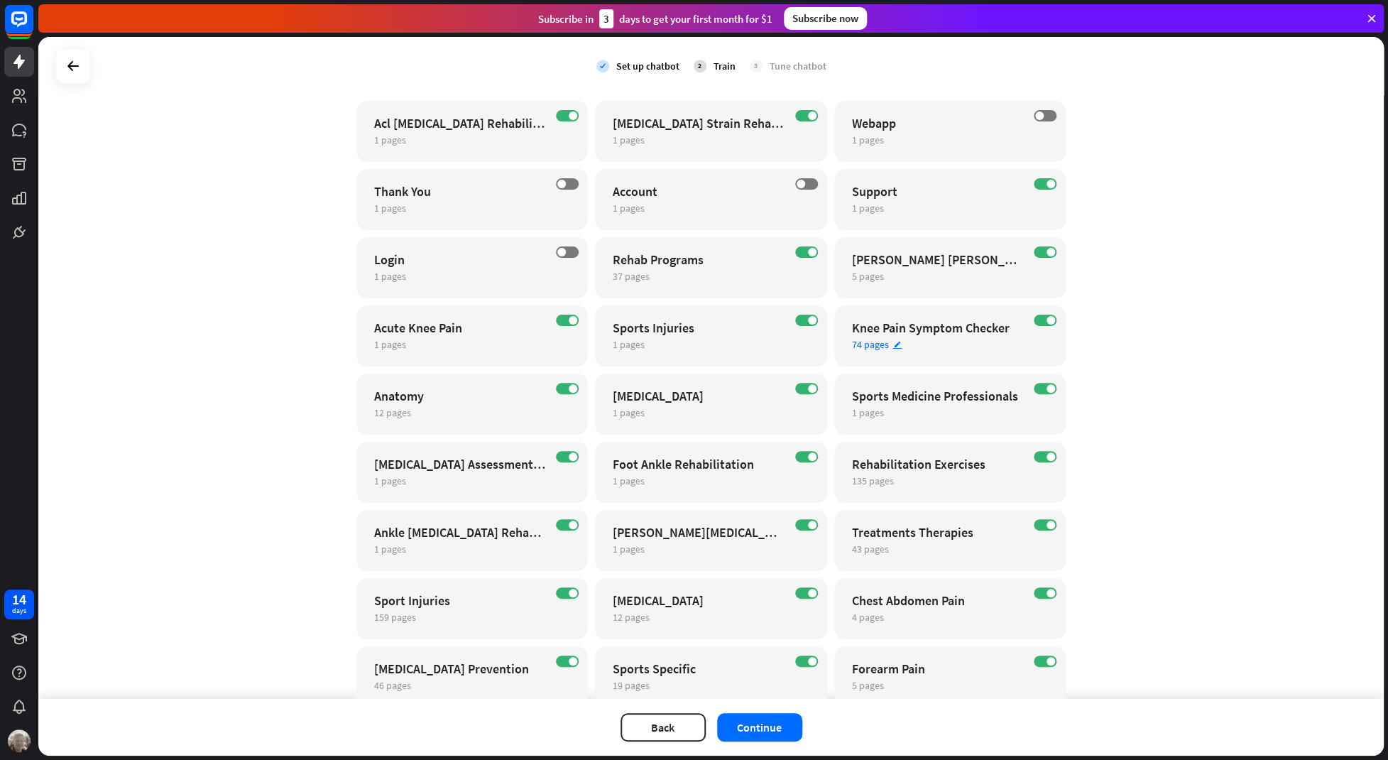
click at [895, 342] on icon "edit" at bounding box center [898, 344] width 10 height 9
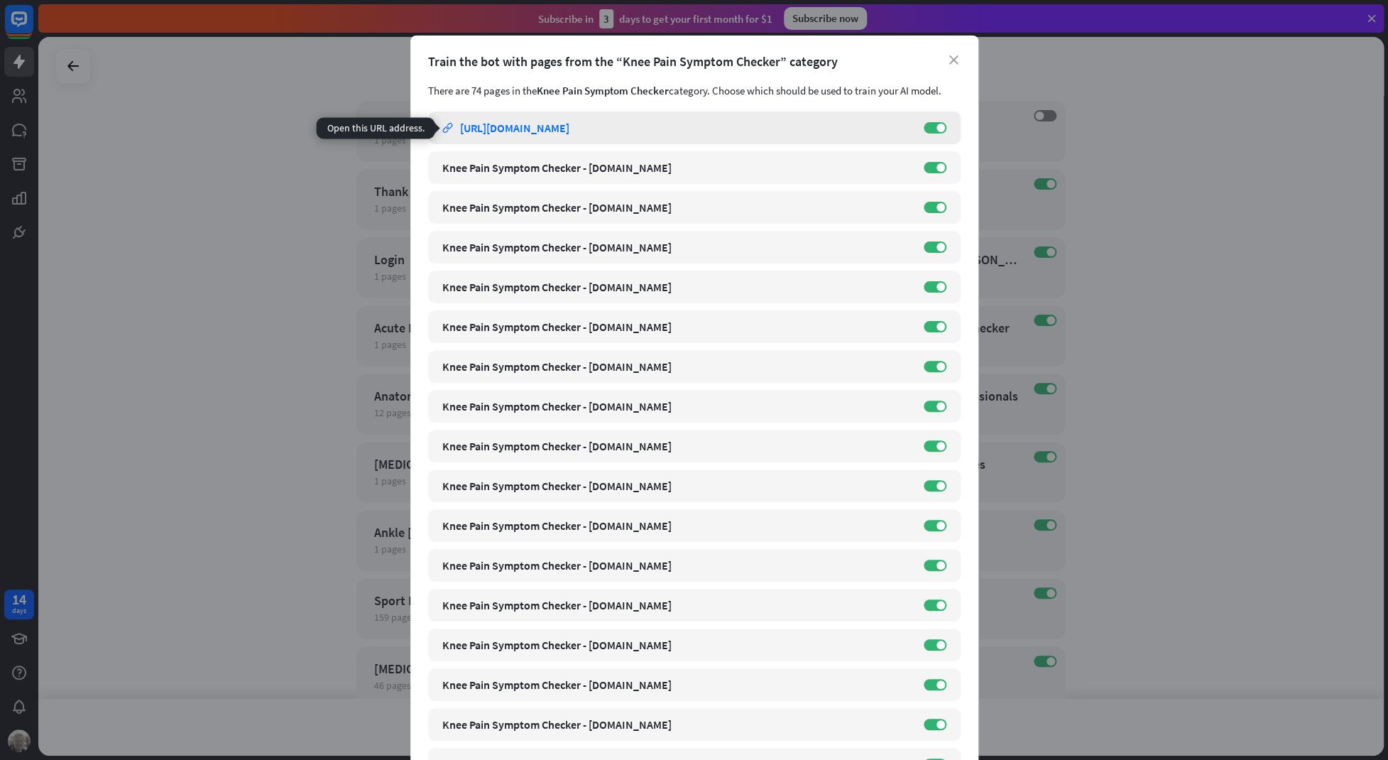
click at [569, 127] on div "[URL][DOMAIN_NAME]" at bounding box center [514, 128] width 109 height 14
click at [954, 57] on icon "close" at bounding box center [953, 59] width 9 height 9
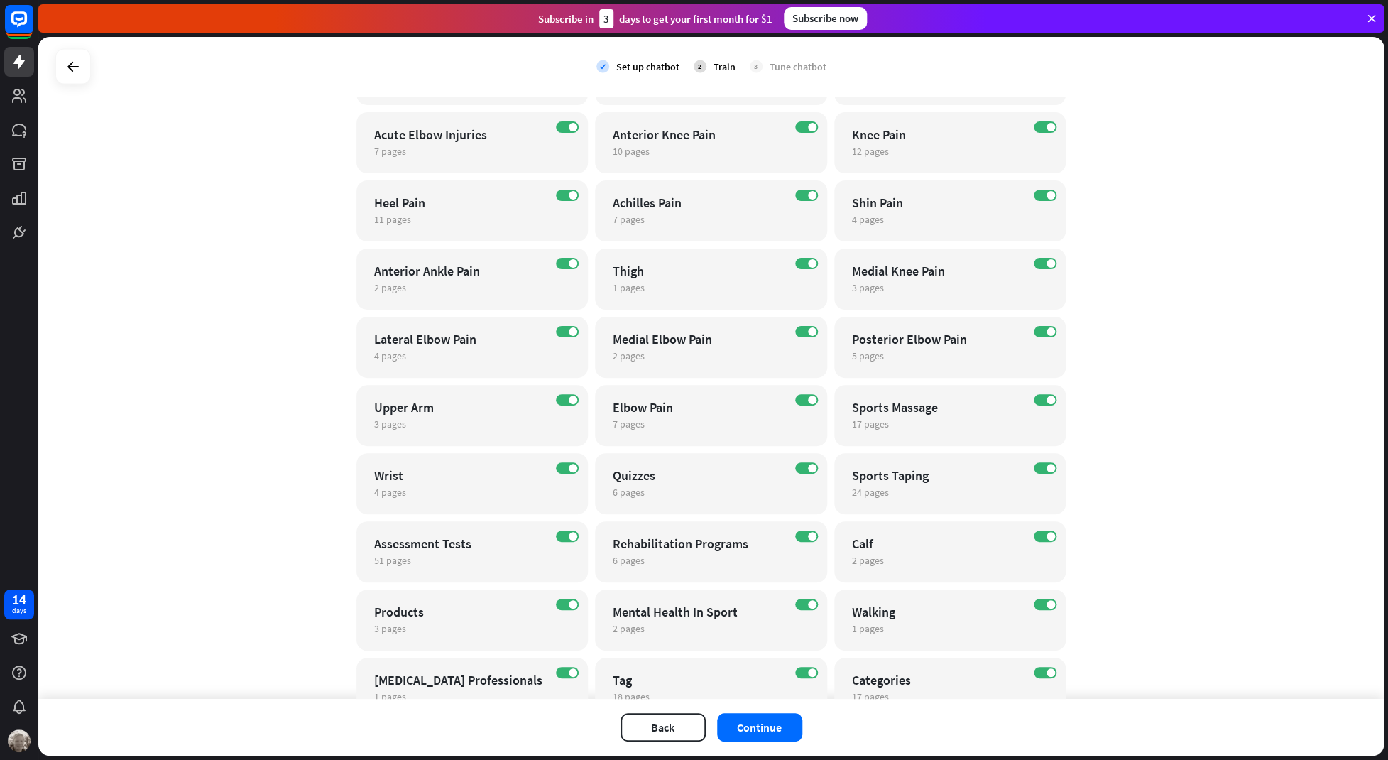
scroll to position [1539, 0]
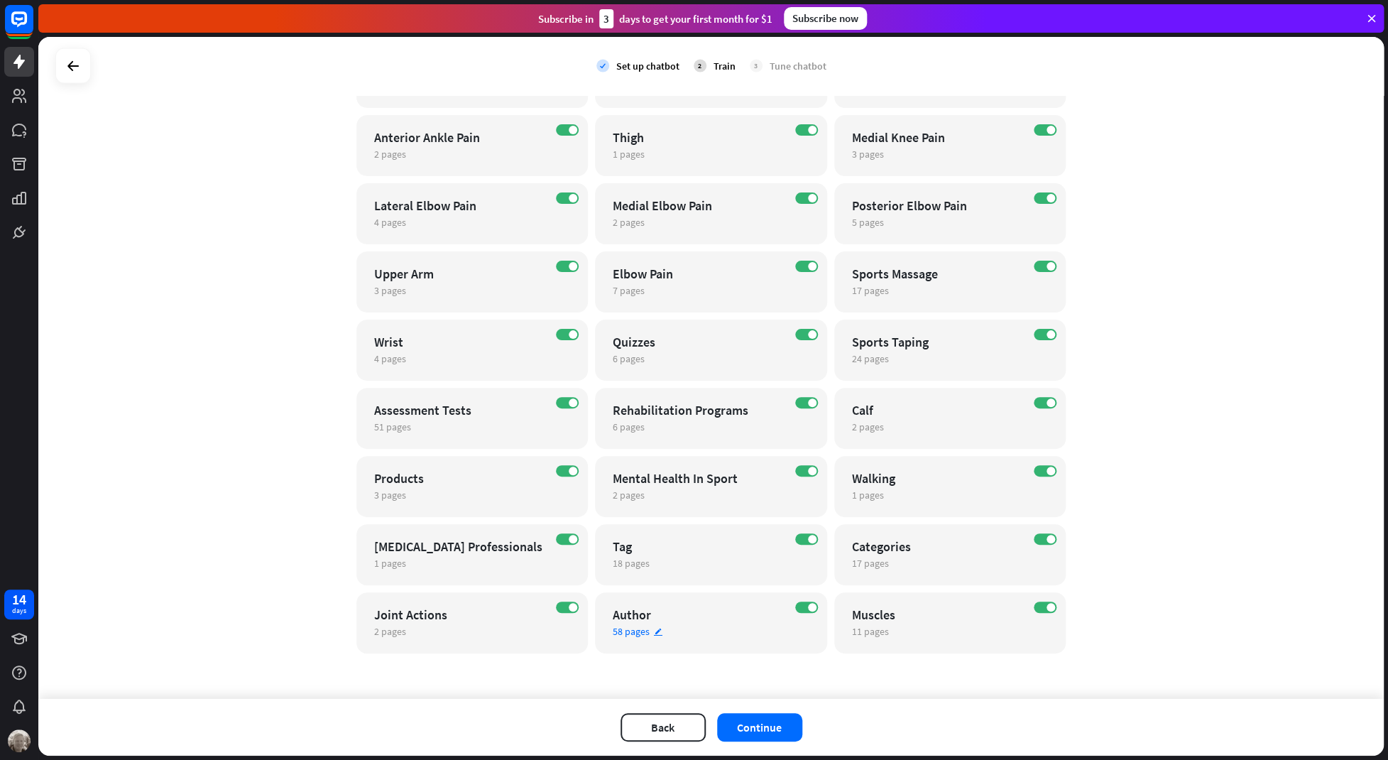
click at [814, 601] on div "ON Author 58 pages edit" at bounding box center [711, 622] width 232 height 61
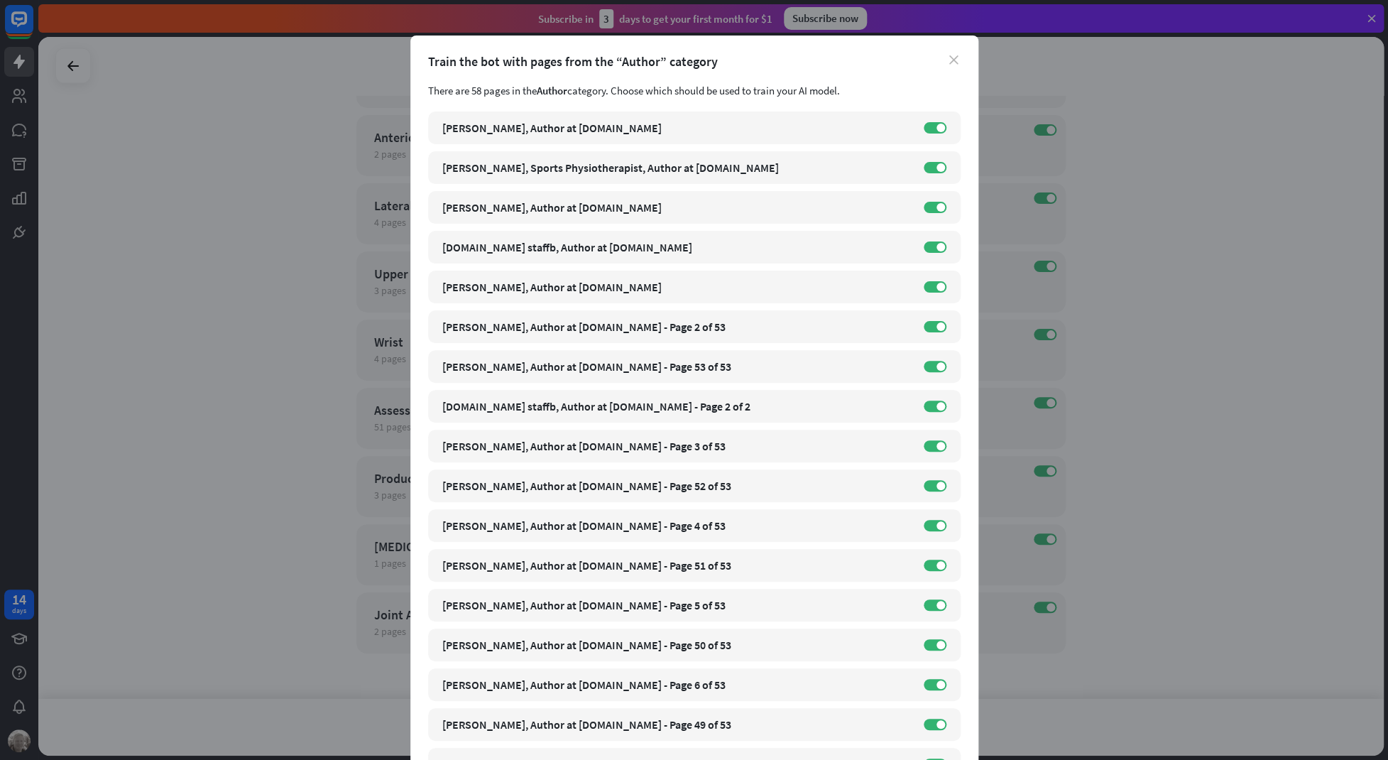
click at [955, 59] on icon "close" at bounding box center [953, 59] width 9 height 9
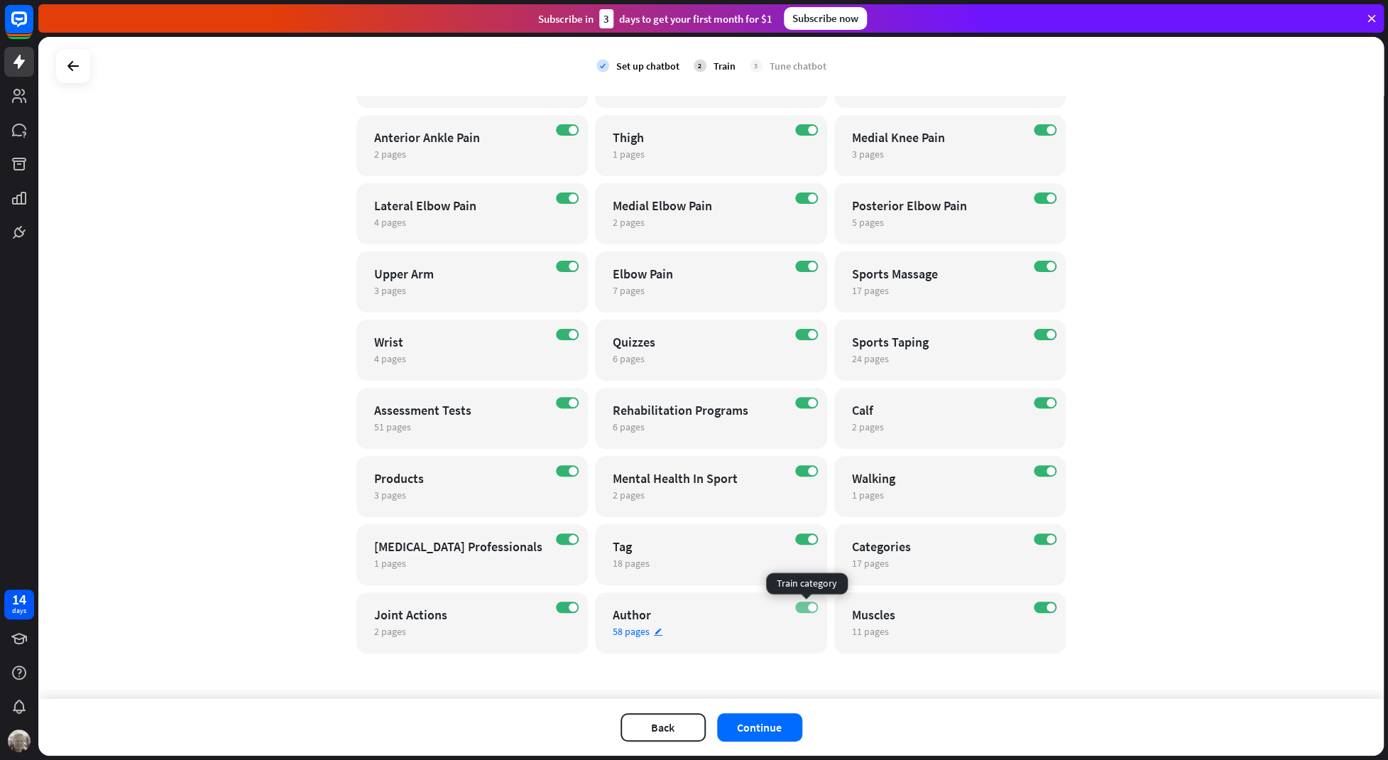
click at [805, 607] on label "ON" at bounding box center [806, 606] width 23 height 11
click at [660, 565] on icon "edit" at bounding box center [658, 563] width 10 height 9
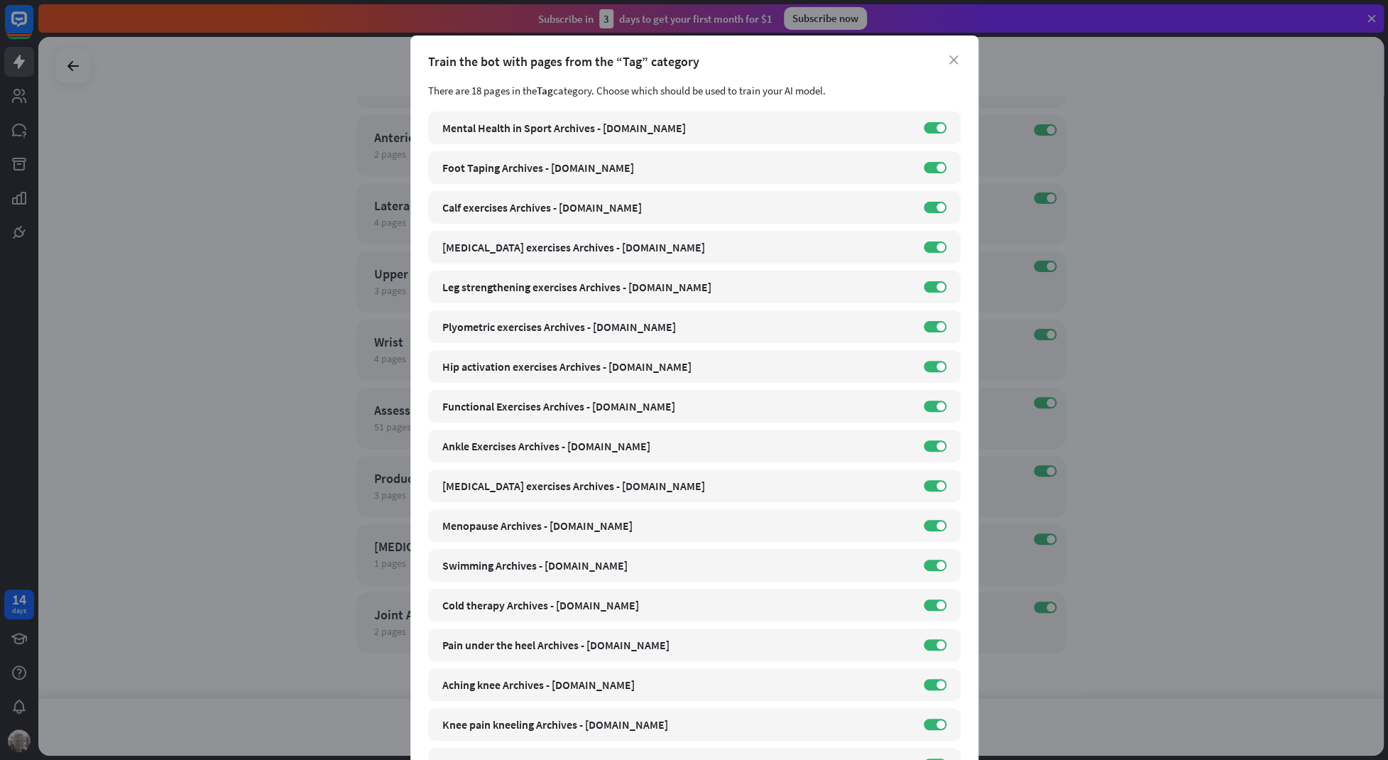
click at [961, 62] on div "close Train the bot with pages from the “Tag” category There are 18 pages in th…" at bounding box center [694, 464] width 568 height 856
click at [956, 62] on icon "close" at bounding box center [953, 59] width 9 height 9
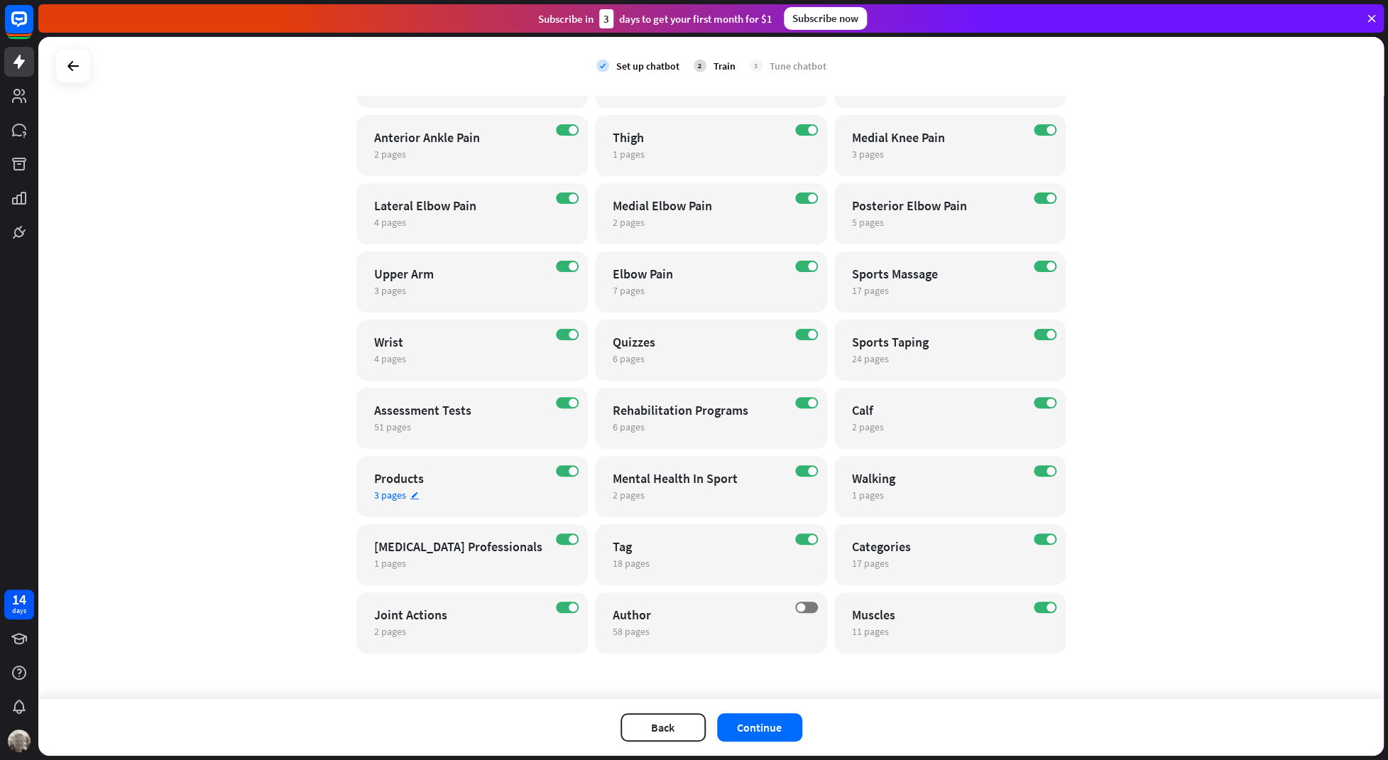
click at [412, 492] on icon "edit" at bounding box center [415, 495] width 10 height 9
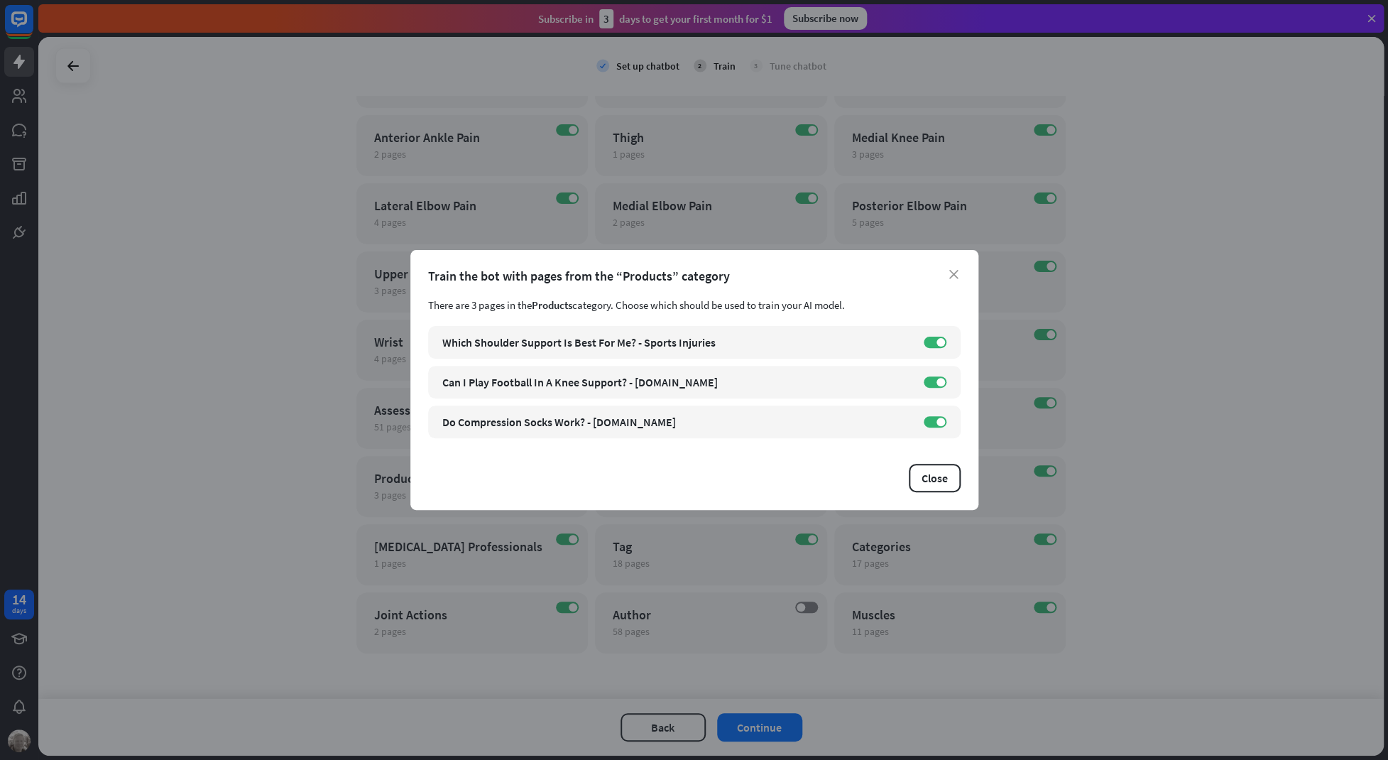
click at [947, 276] on div "Train the bot with pages from the “Products” category" at bounding box center [694, 276] width 533 height 16
click at [951, 275] on icon "close" at bounding box center [953, 274] width 9 height 9
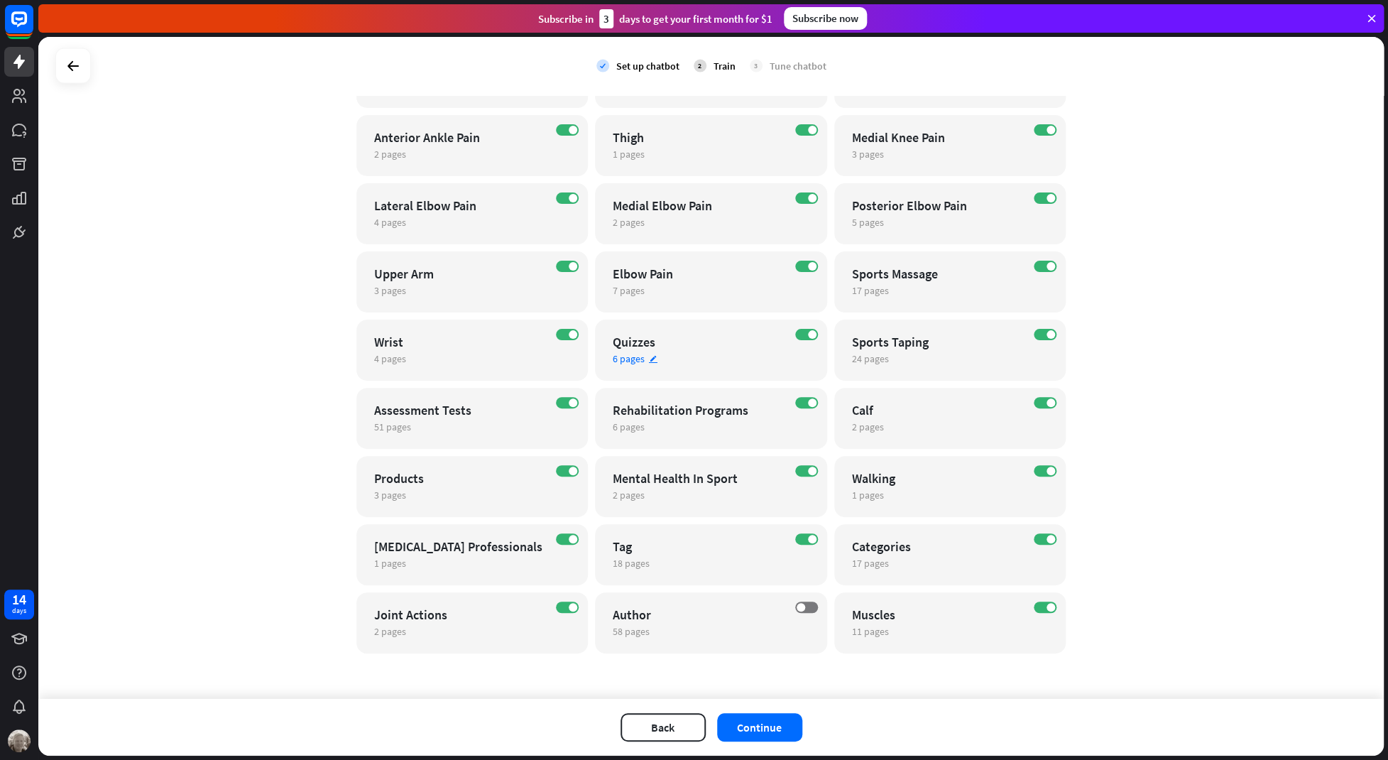
click at [655, 358] on icon "edit" at bounding box center [653, 358] width 10 height 9
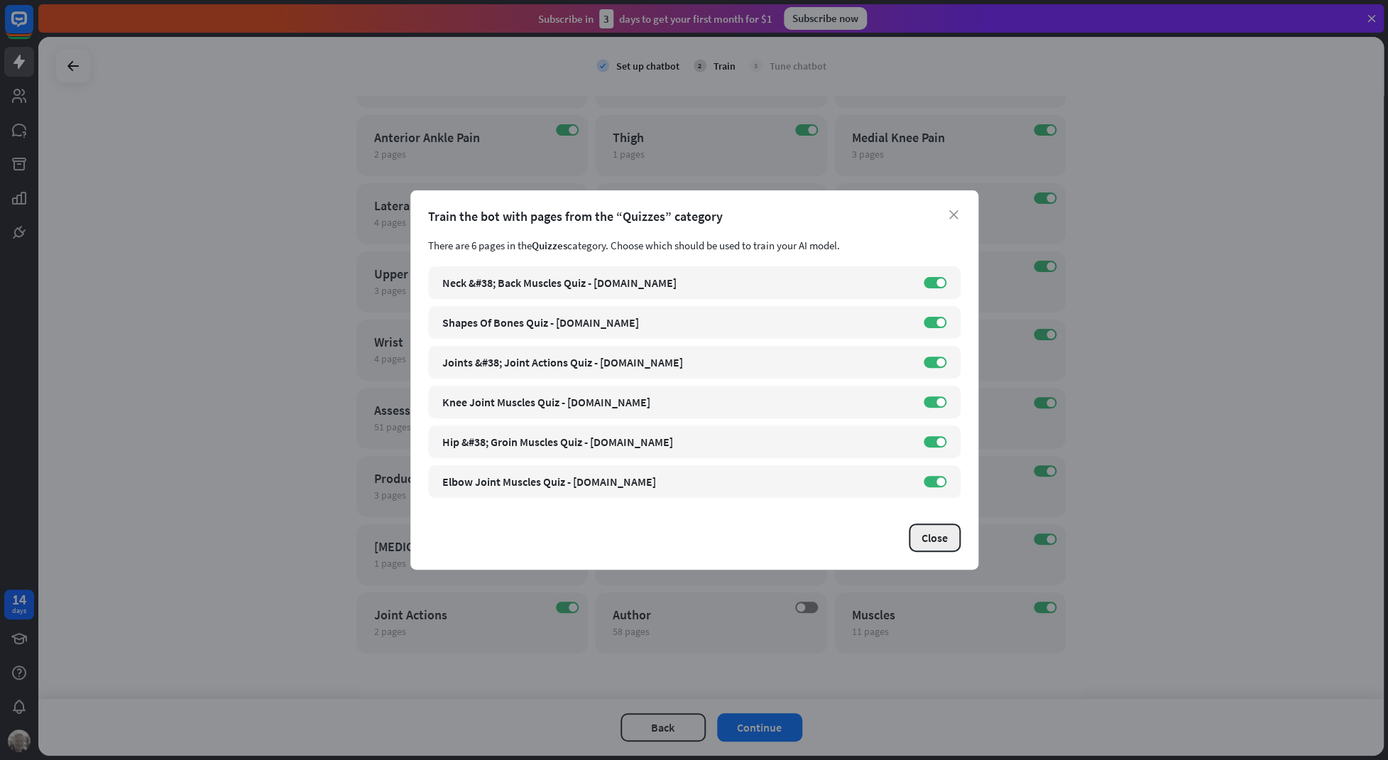
click at [932, 526] on button "Close" at bounding box center [935, 537] width 52 height 28
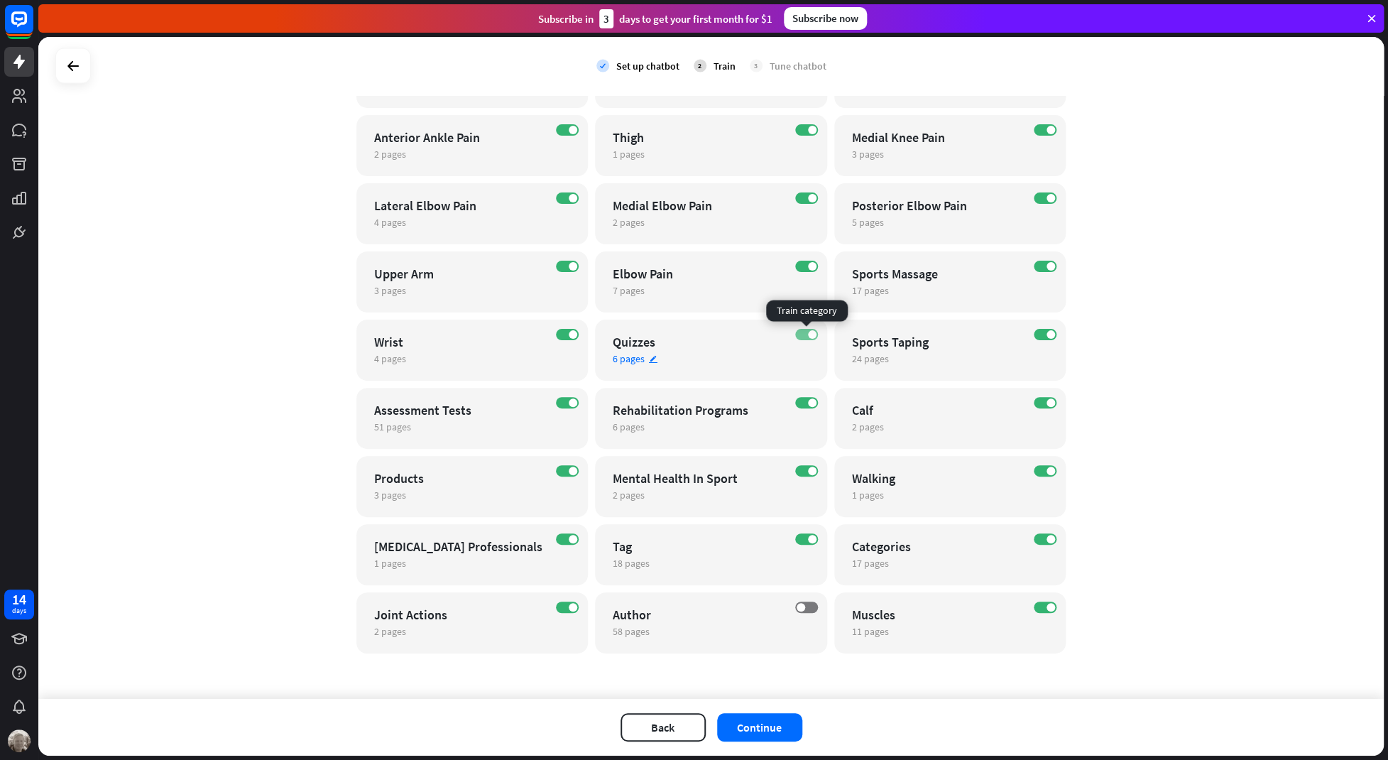
click at [816, 332] on span at bounding box center [812, 334] width 9 height 9
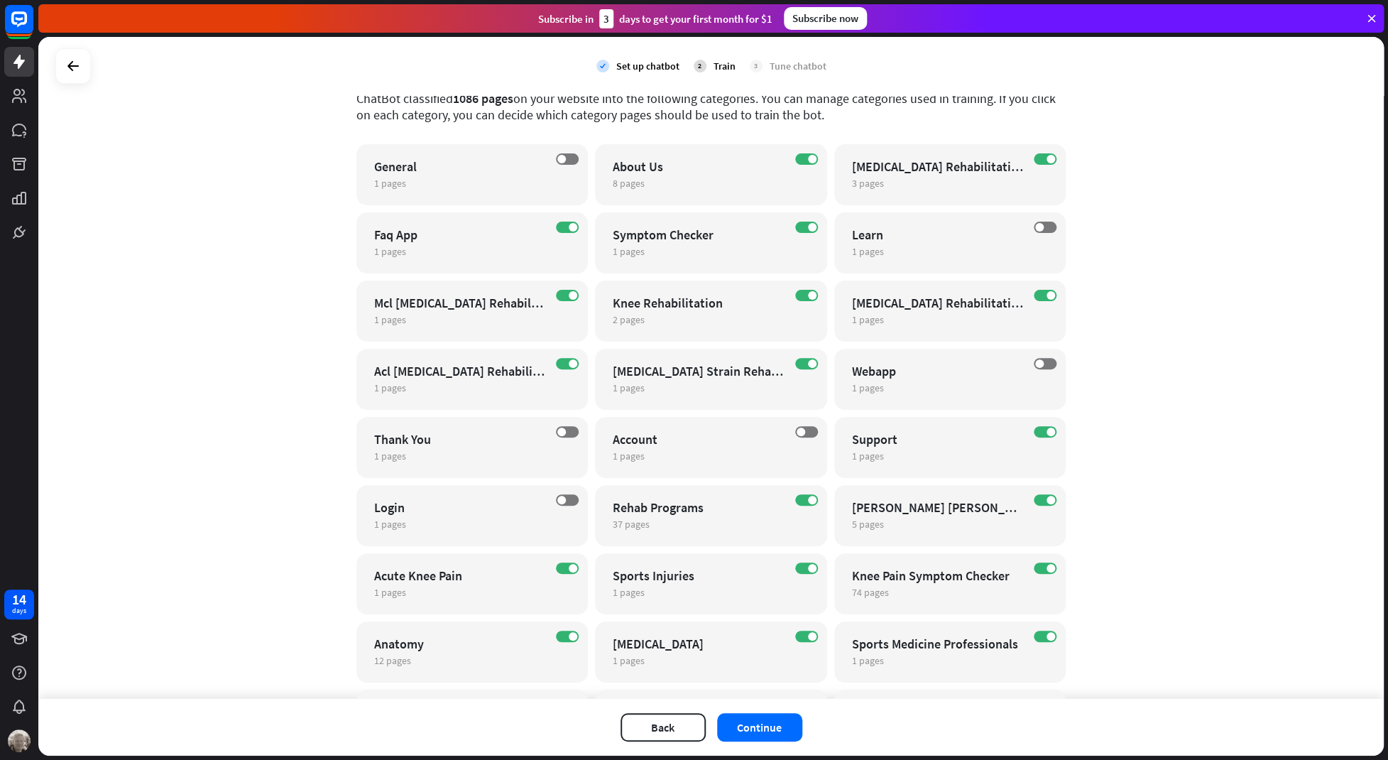
scroll to position [0, 0]
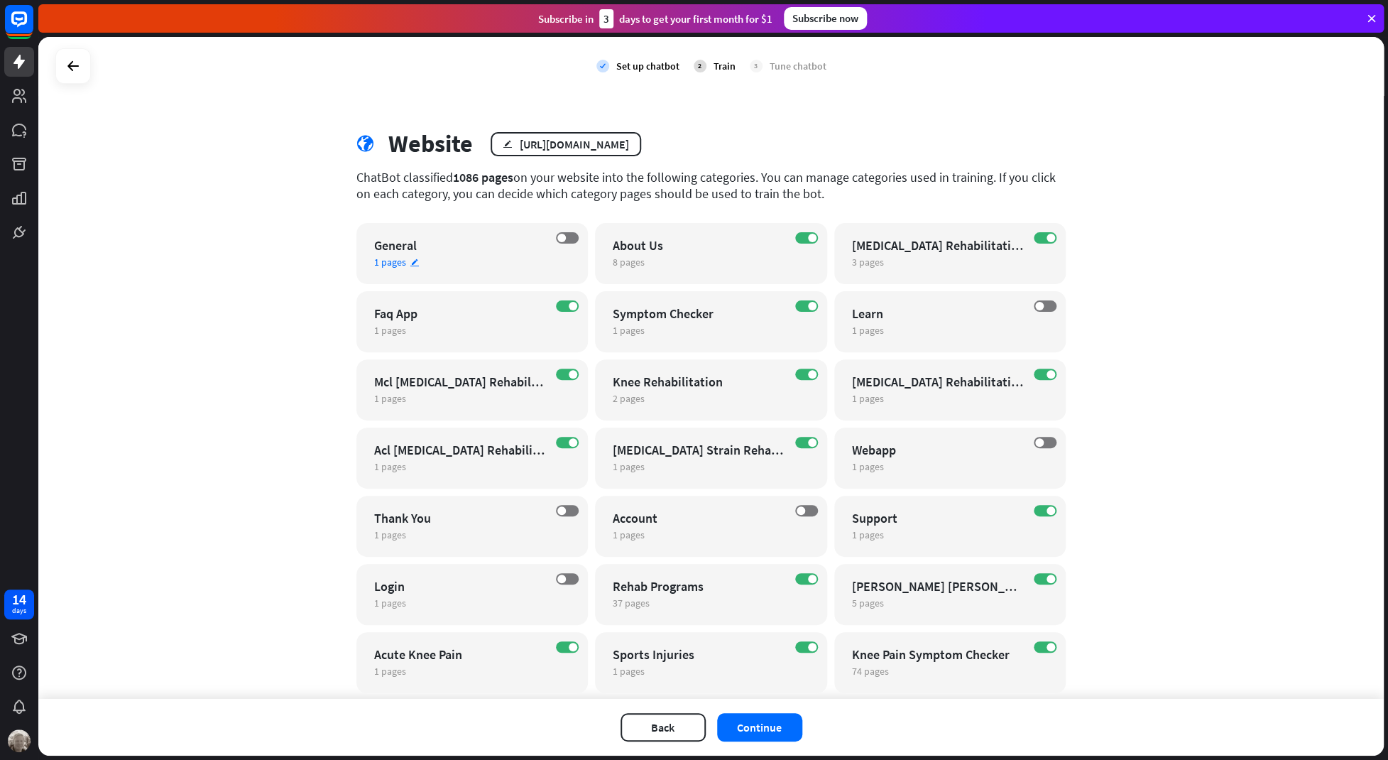
click at [416, 262] on icon "edit" at bounding box center [415, 262] width 10 height 9
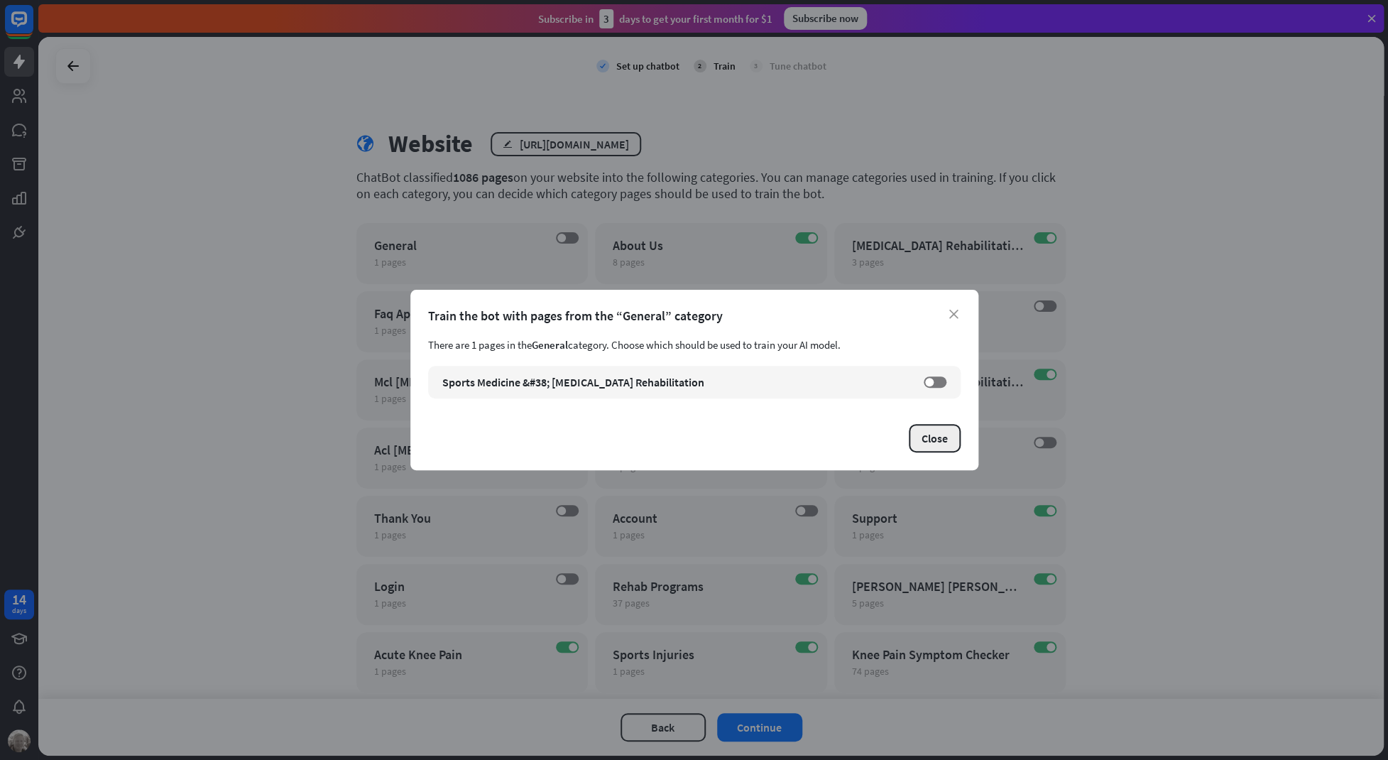
drag, startPoint x: 924, startPoint y: 430, endPoint x: 544, endPoint y: 289, distance: 405.3
click at [924, 431] on button "Close" at bounding box center [935, 438] width 52 height 28
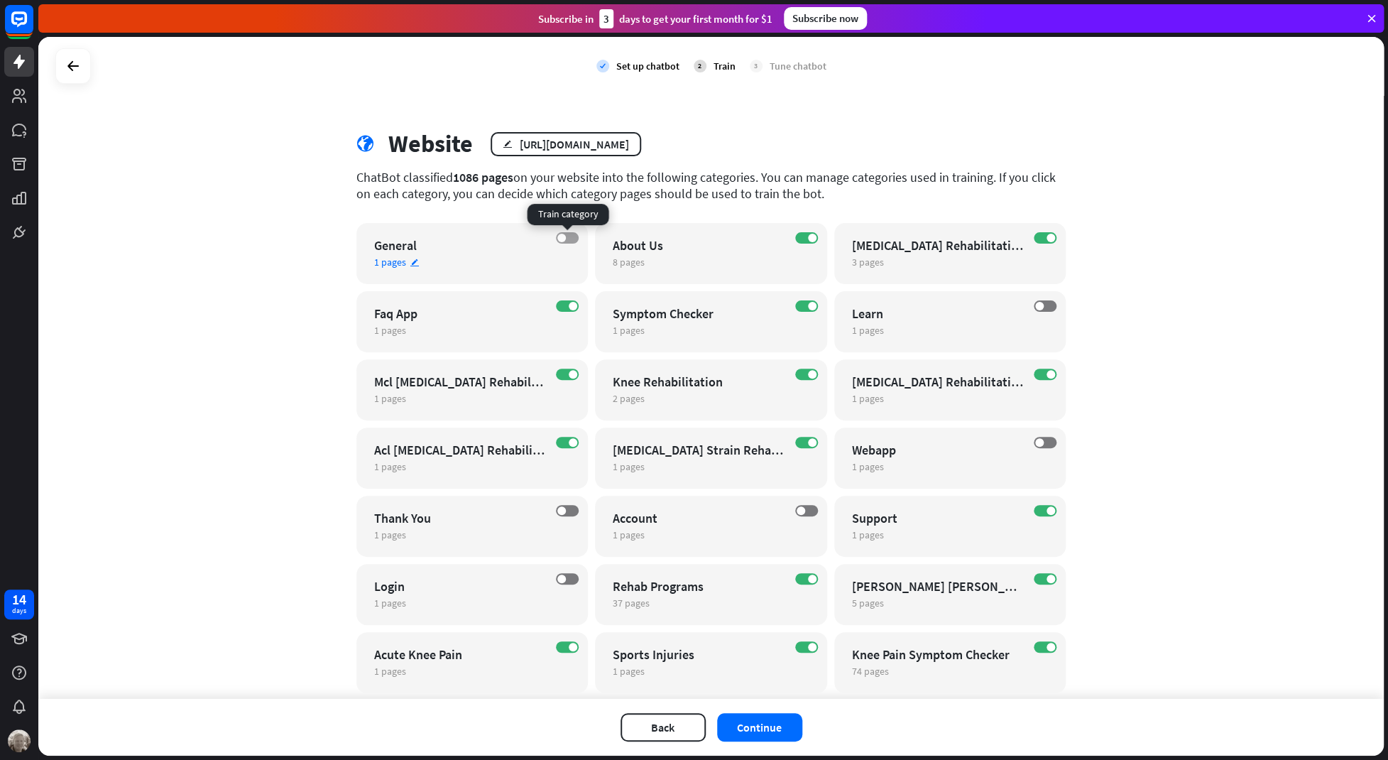
click at [569, 233] on label "OFF" at bounding box center [567, 237] width 23 height 11
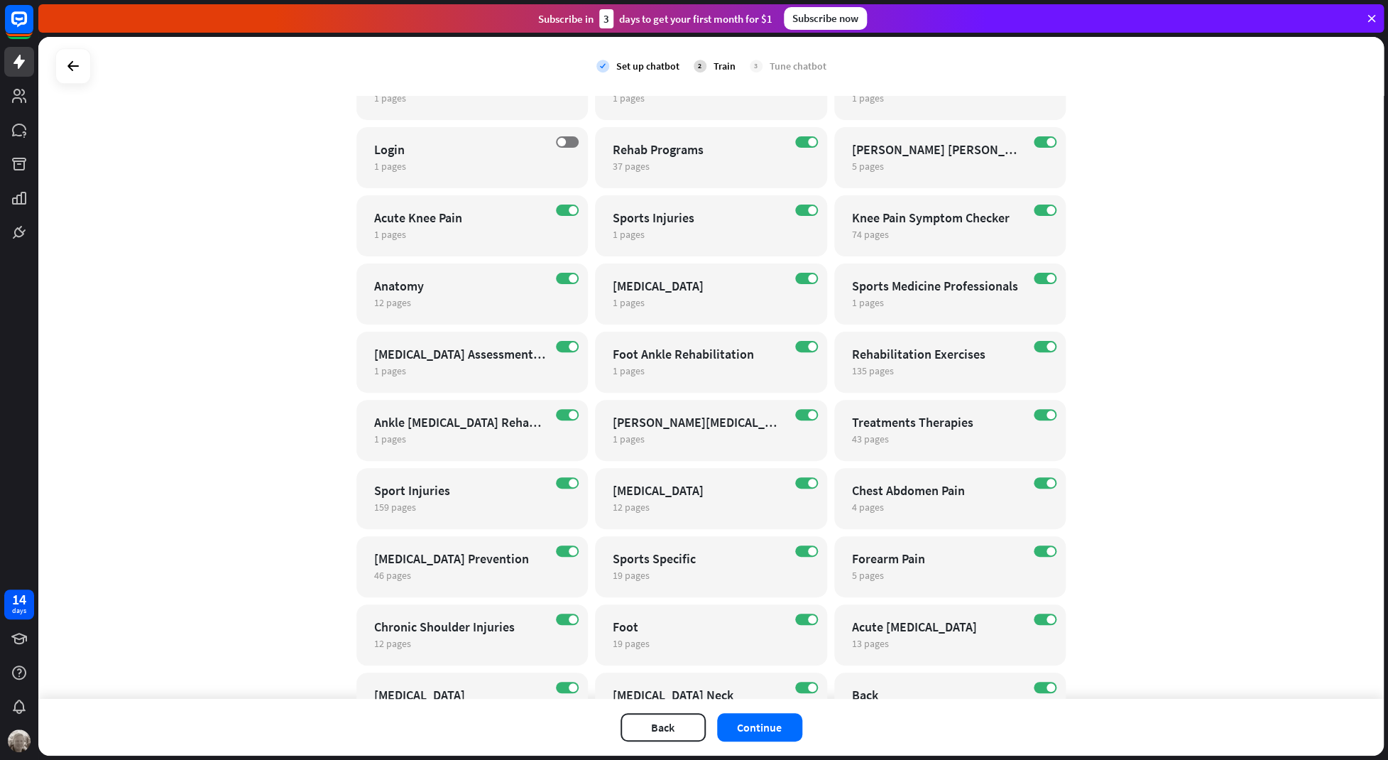
scroll to position [611, 0]
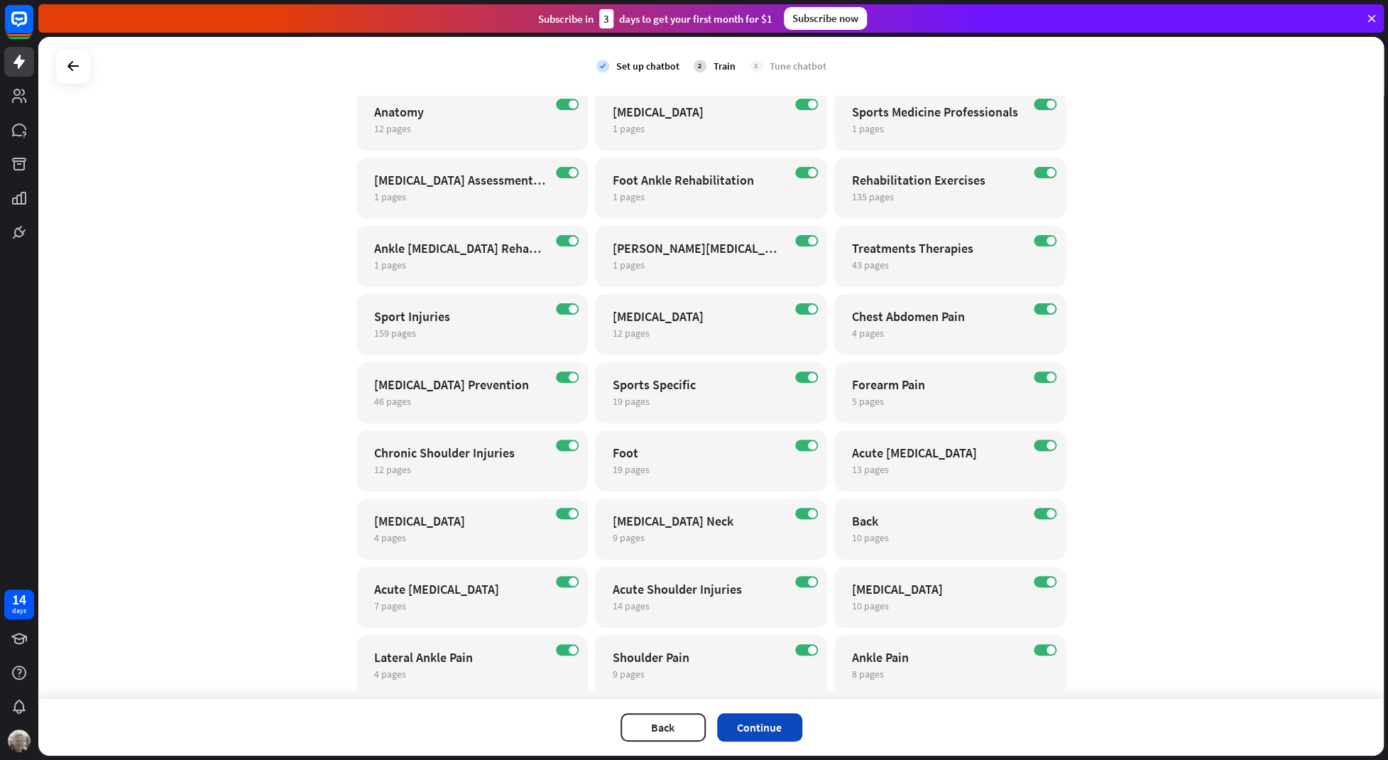
click at [780, 729] on button "Continue" at bounding box center [759, 727] width 85 height 28
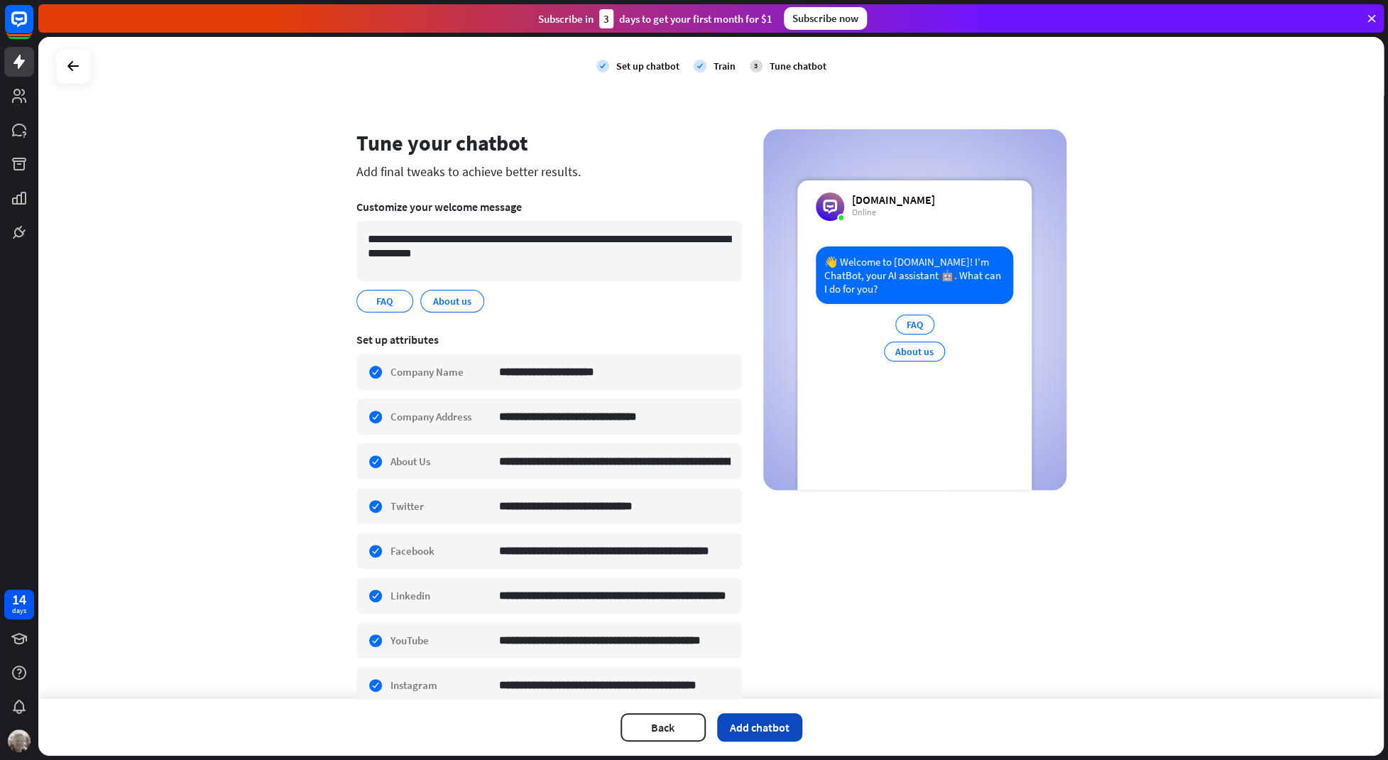
click at [762, 732] on button "Add chatbot" at bounding box center [759, 727] width 85 height 28
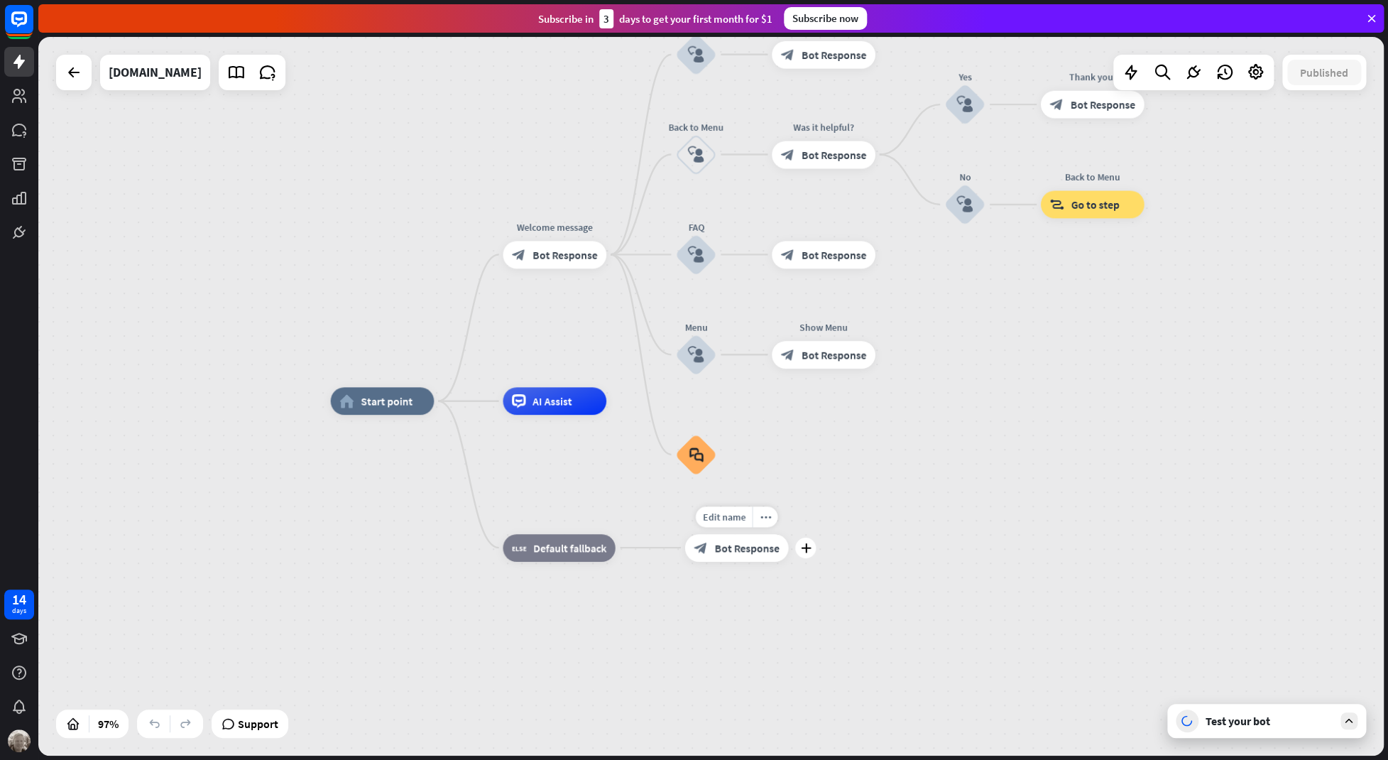
click at [737, 554] on span "Bot Response" at bounding box center [746, 546] width 65 height 13
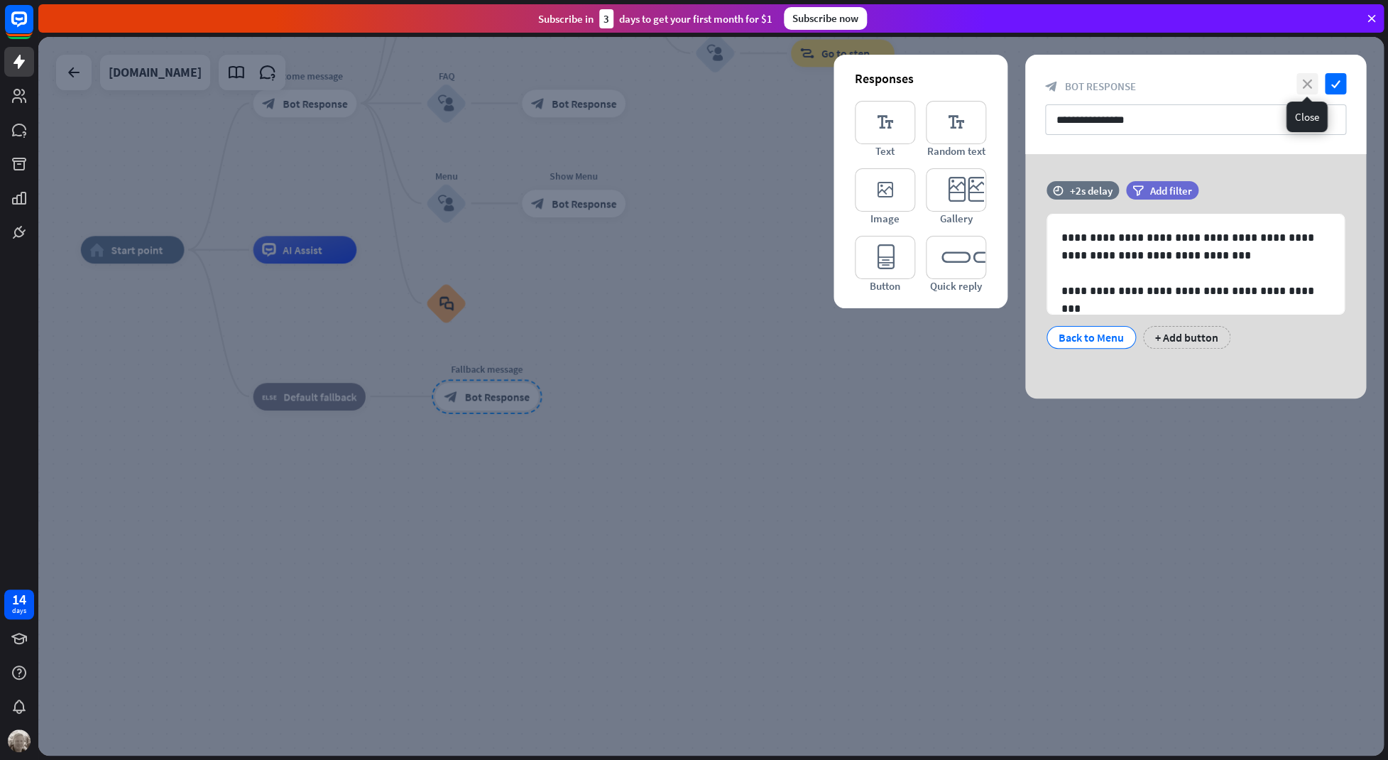
click at [1309, 84] on icon "close" at bounding box center [1307, 83] width 21 height 21
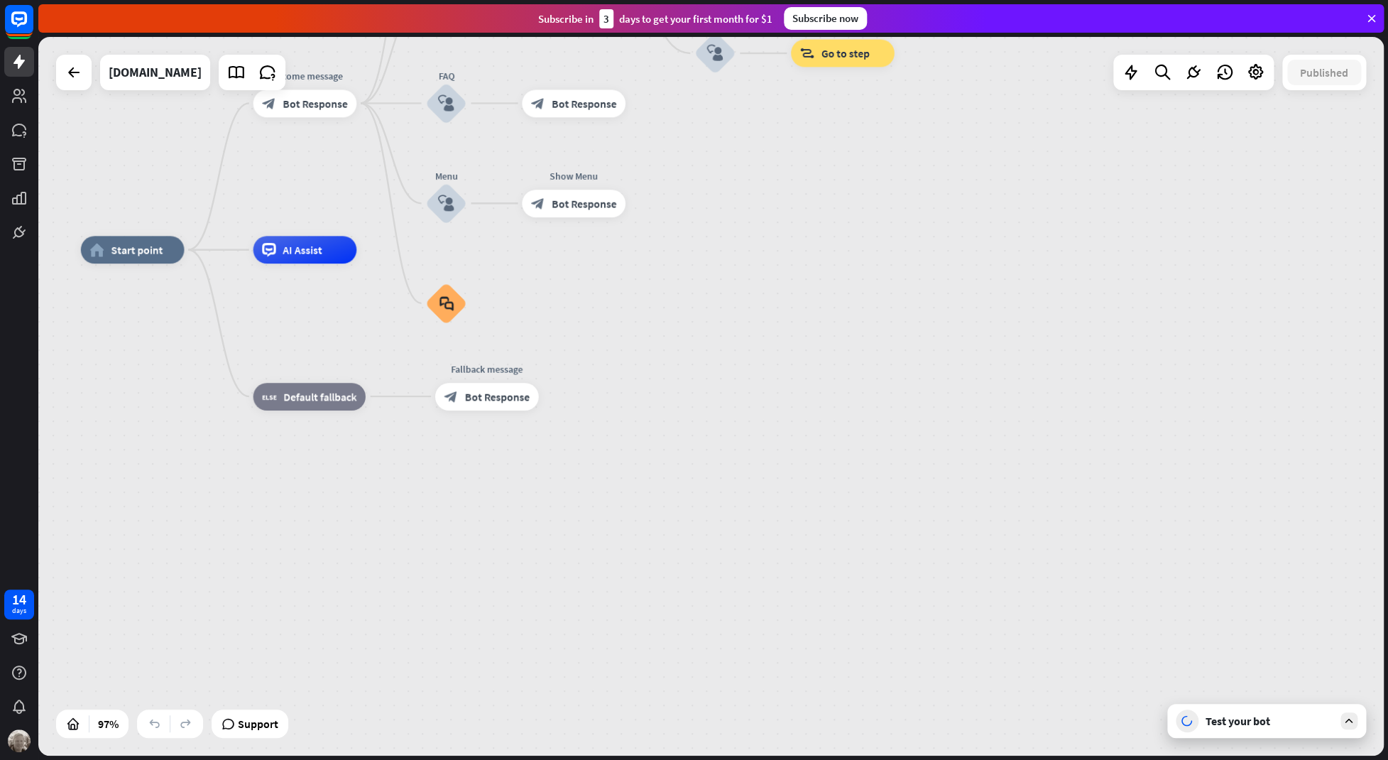
click at [767, 479] on div "home_2 Start point Welcome message block_bot_response Bot Response About us blo…" at bounding box center [734, 599] width 1307 height 698
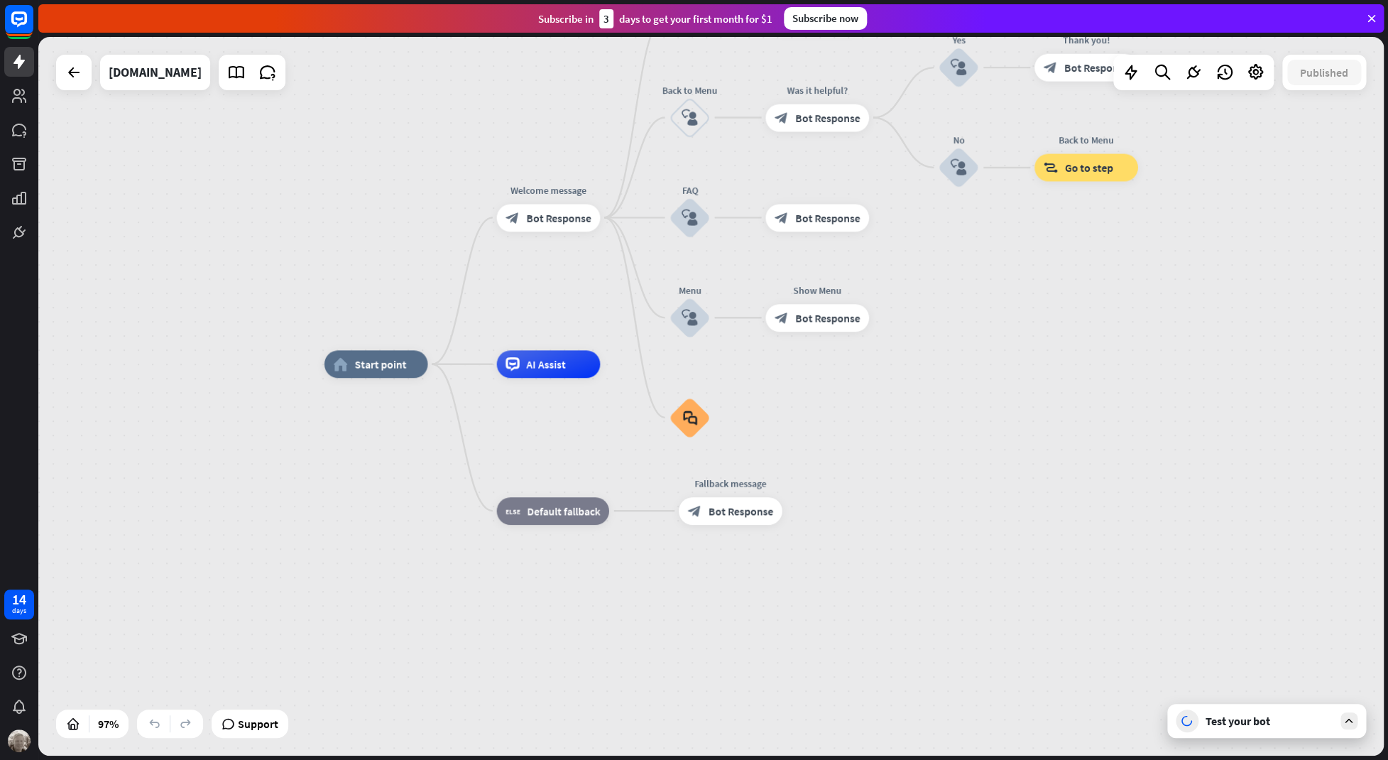
drag, startPoint x: 654, startPoint y: 503, endPoint x: 983, endPoint y: 653, distance: 362.2
click at [985, 655] on div "home_2 Start point Welcome message block_bot_response Bot Response About us blo…" at bounding box center [978, 713] width 1307 height 698
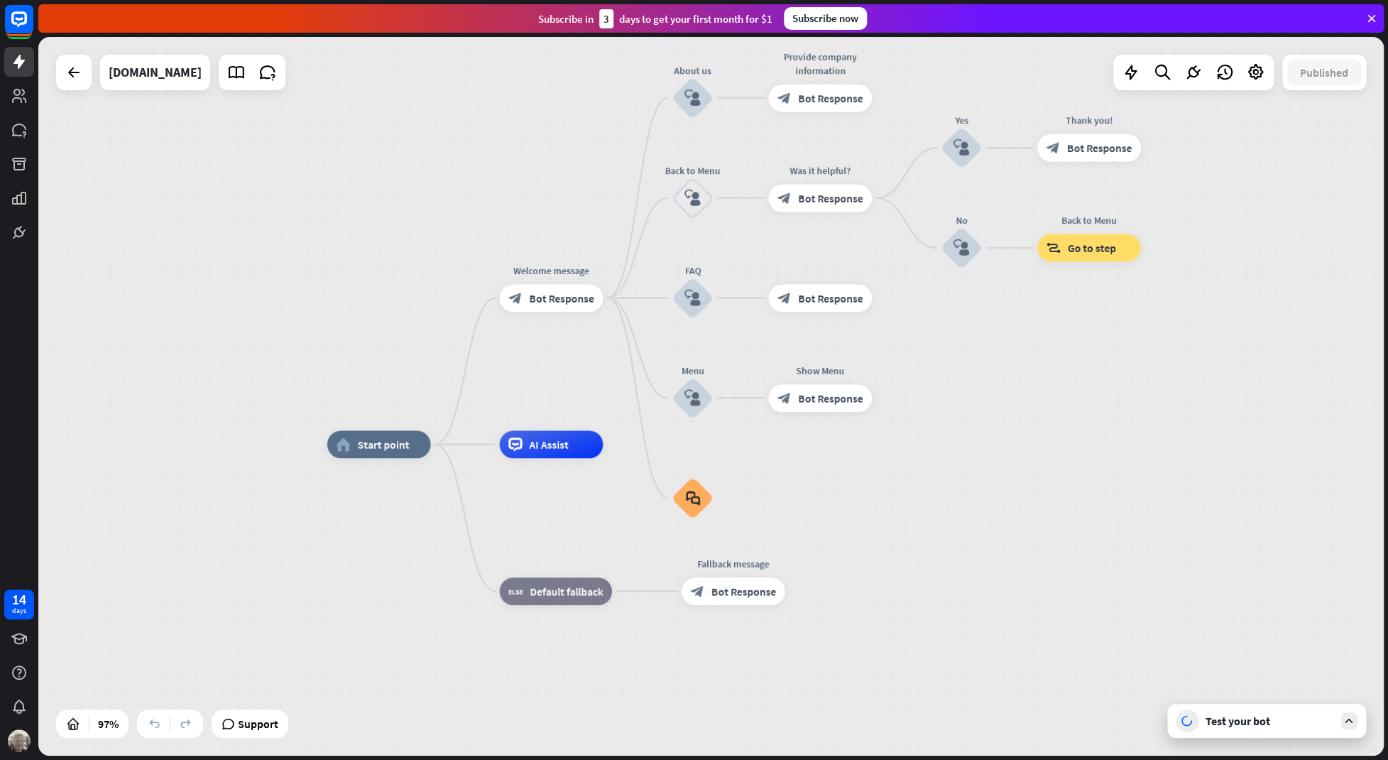
drag, startPoint x: 1067, startPoint y: 503, endPoint x: 915, endPoint y: 570, distance: 166.0
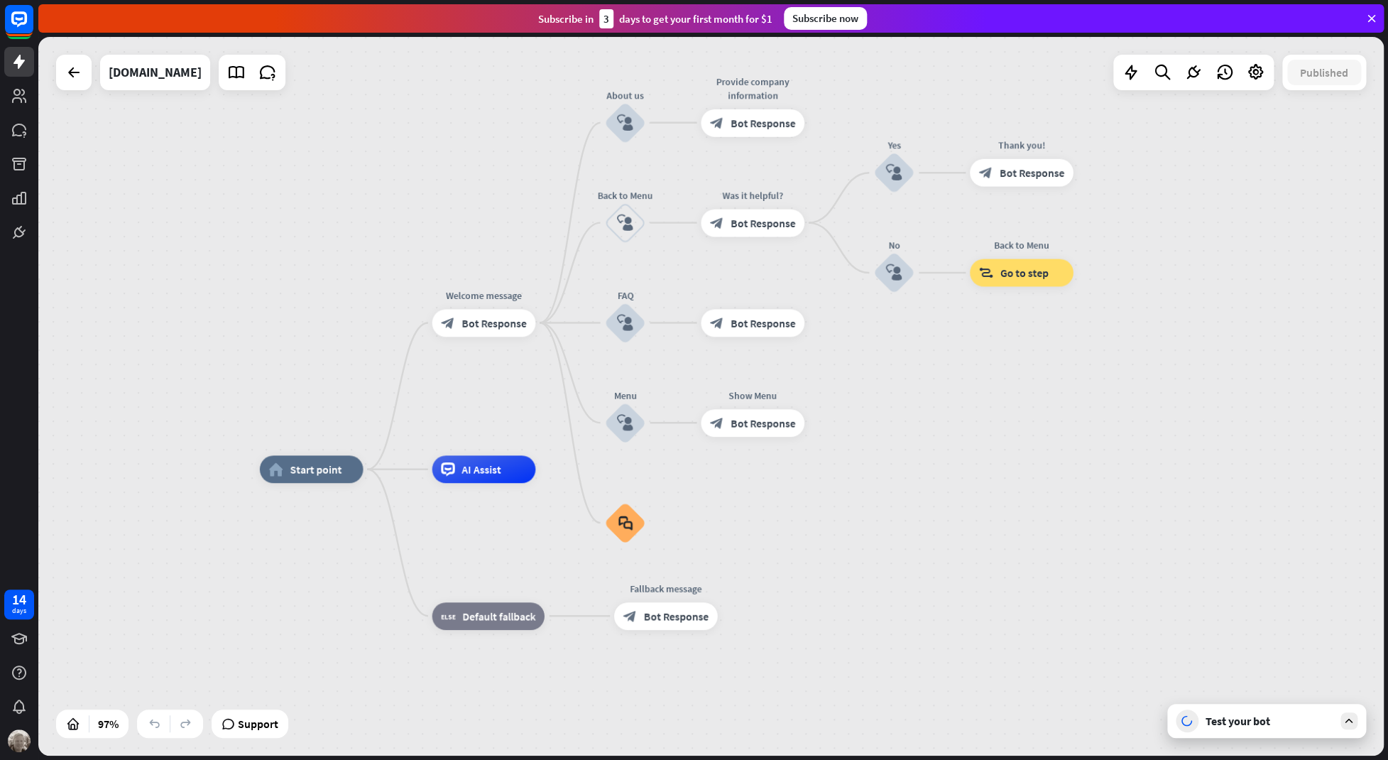
click at [1239, 723] on div "Test your bot" at bounding box center [1270, 721] width 128 height 14
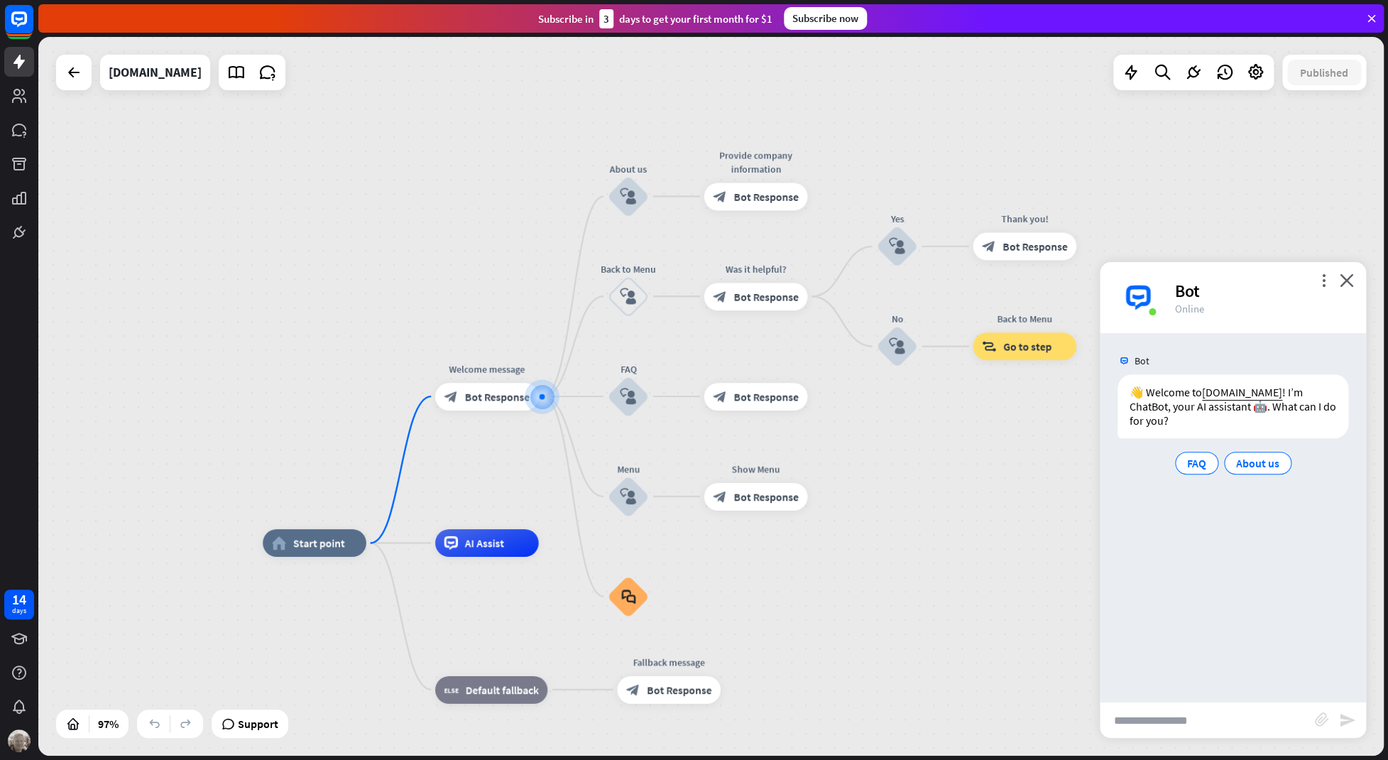
click at [1234, 724] on input "text" at bounding box center [1207, 720] width 215 height 36
type input "**********"
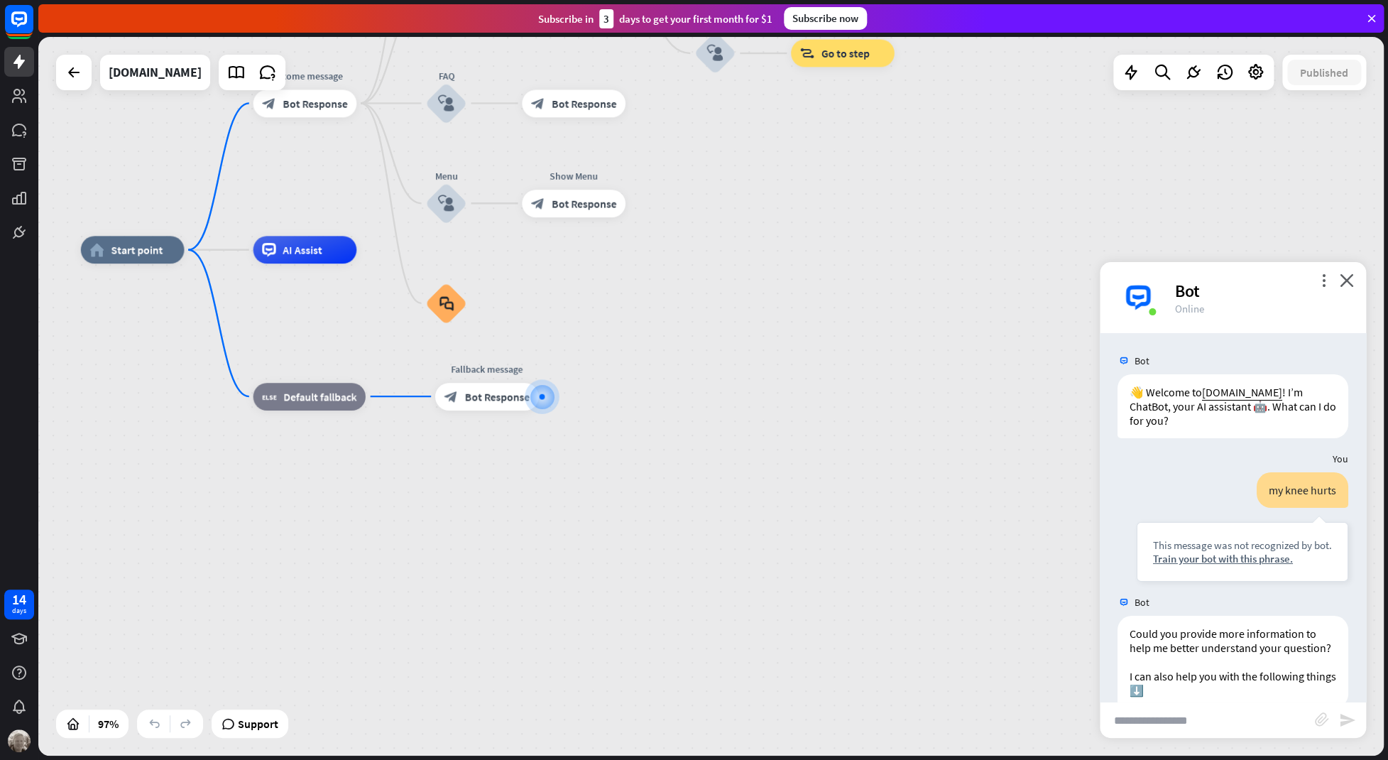
scroll to position [67, 0]
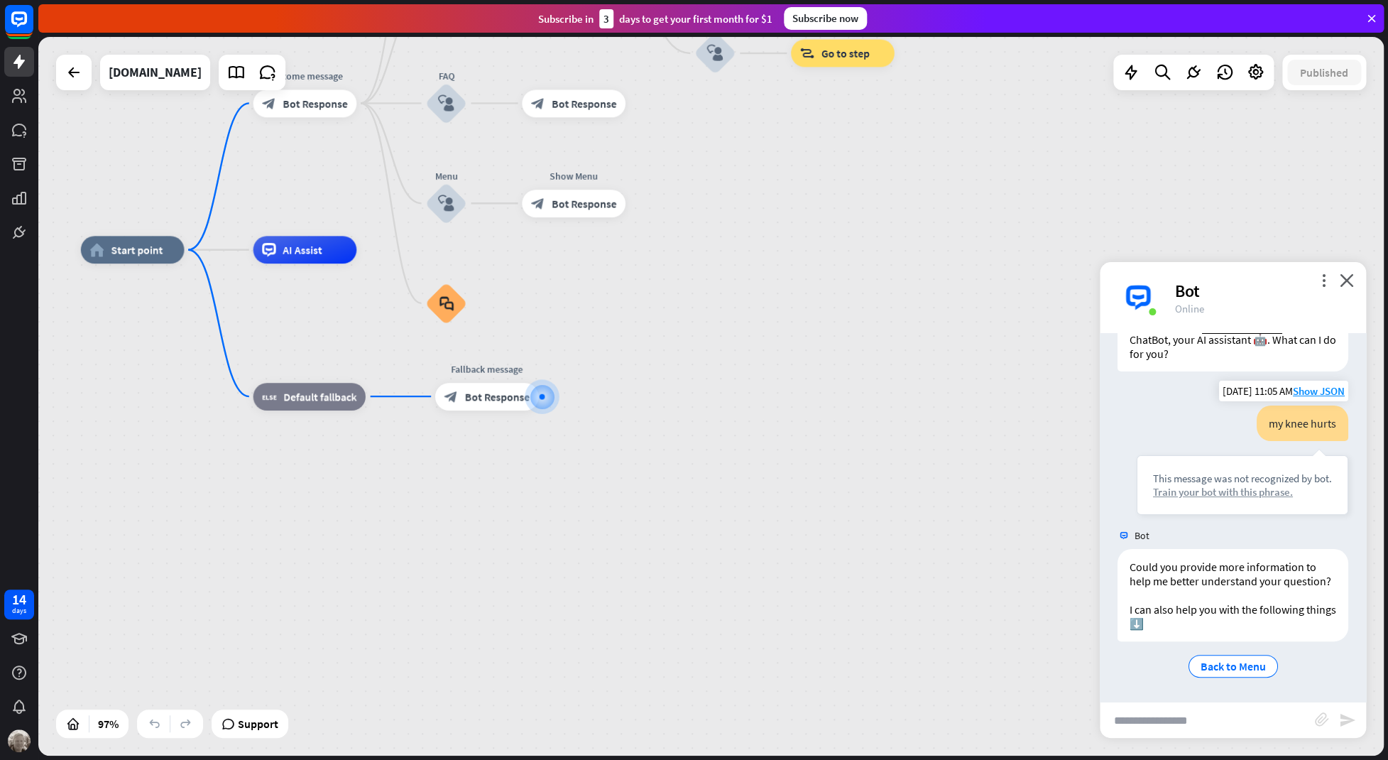
click at [1211, 496] on div "Train your bot with this phrase." at bounding box center [1242, 491] width 179 height 13
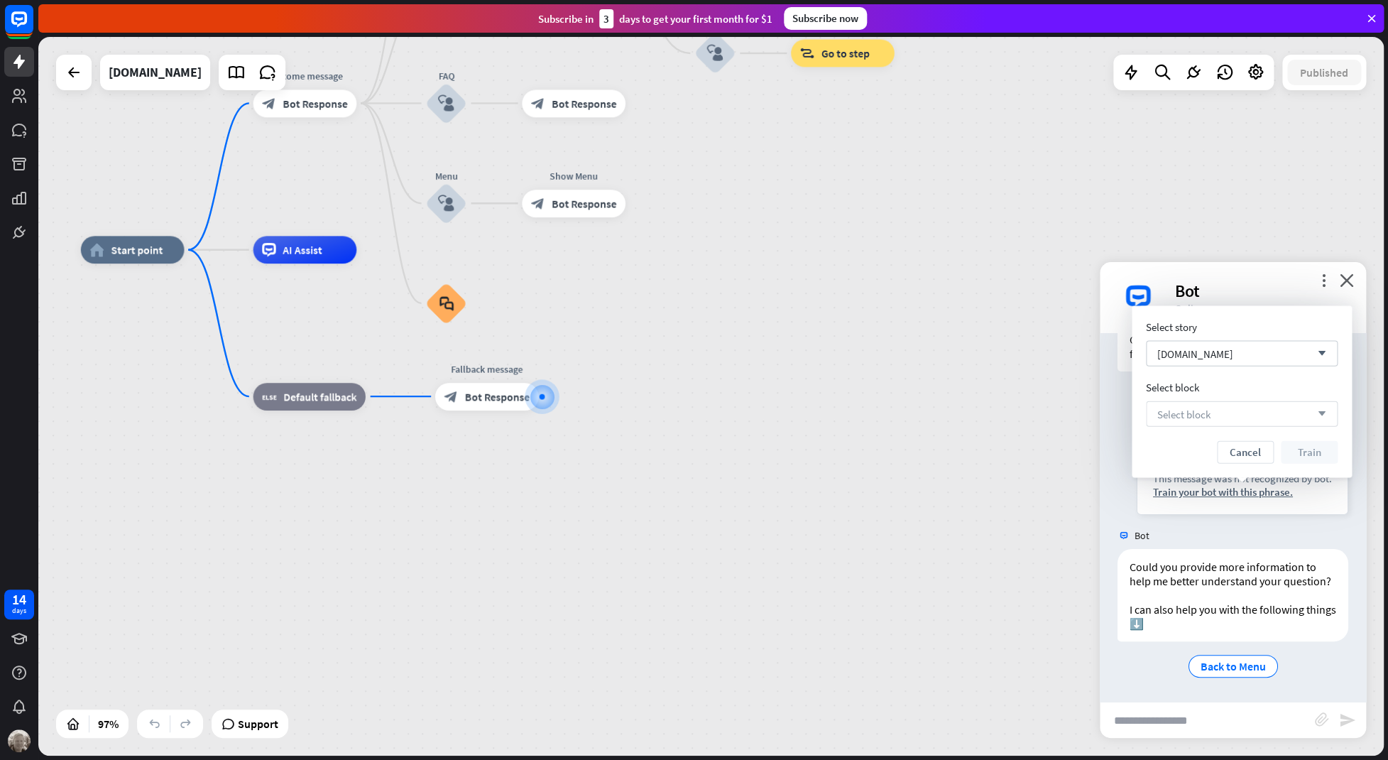
click at [1264, 412] on div "Select block arrow_down" at bounding box center [1242, 414] width 192 height 26
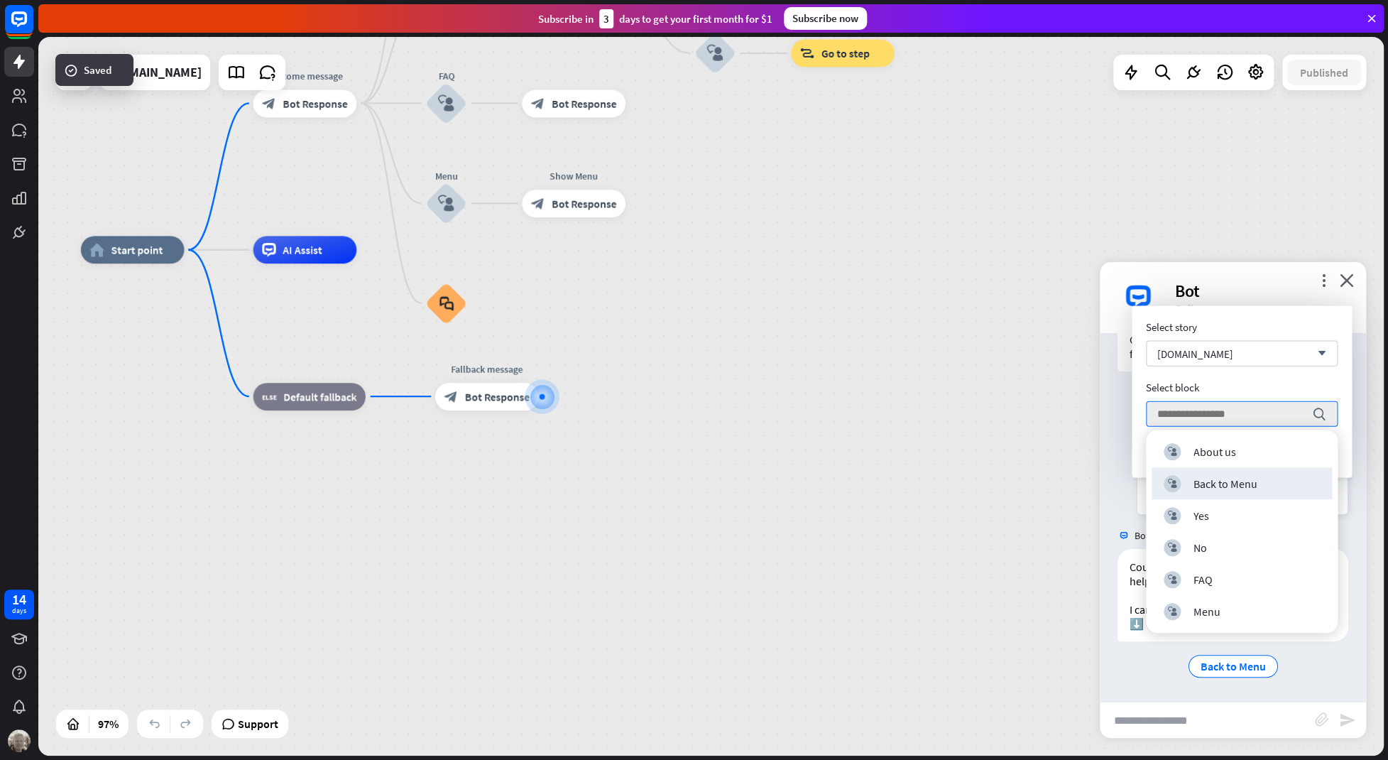
click at [937, 368] on div "home_2 Start point Welcome message block_bot_response Bot Response About us blo…" at bounding box center [734, 599] width 1307 height 698
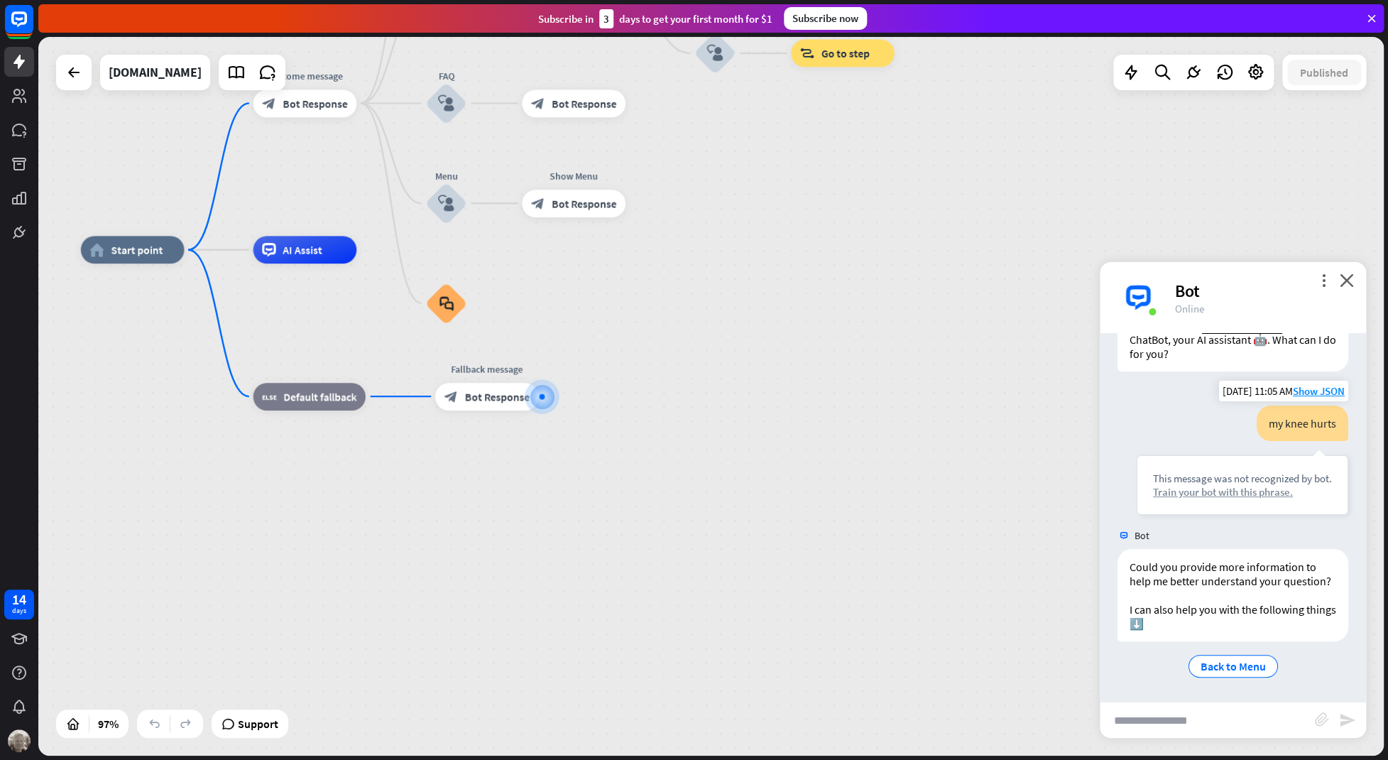
click at [1266, 494] on div "Train your bot with this phrase." at bounding box center [1242, 491] width 179 height 13
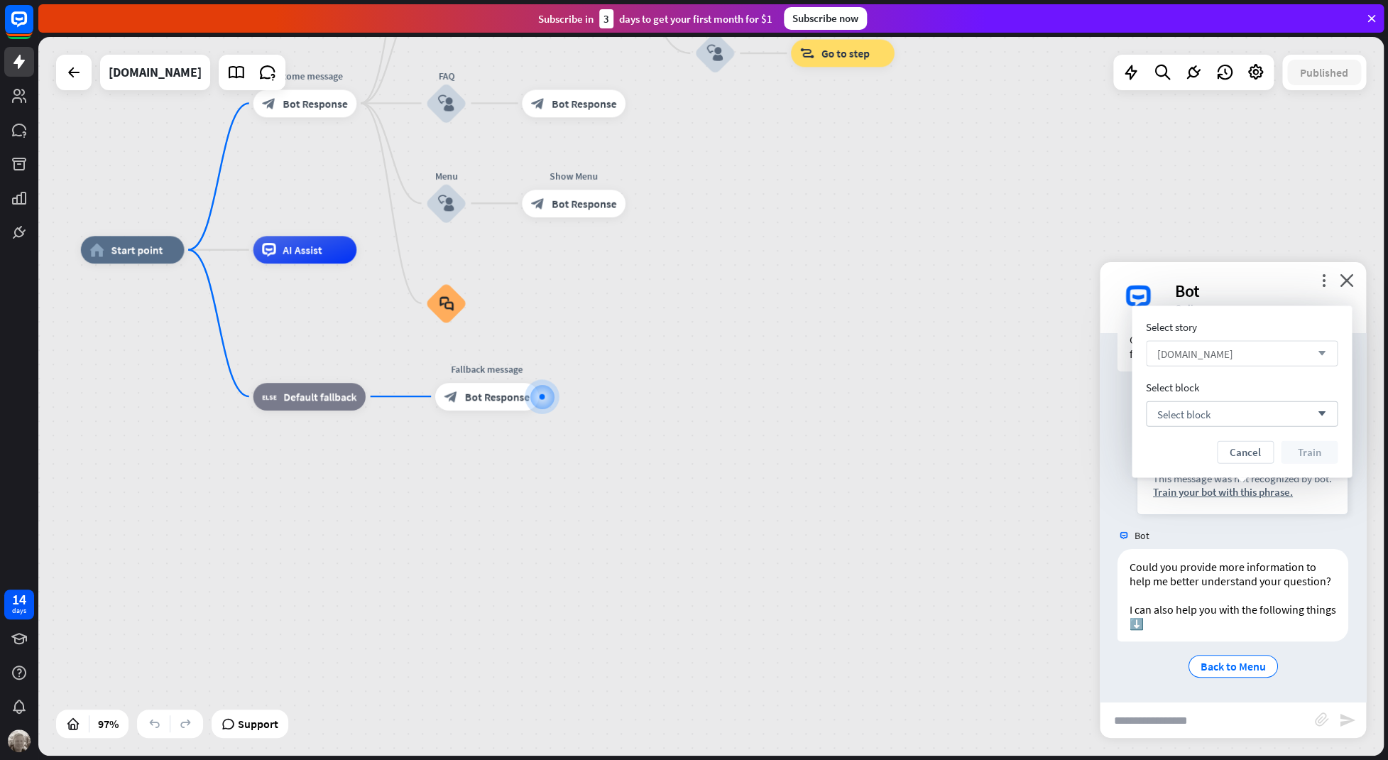
click at [1256, 357] on div "[DOMAIN_NAME] arrow_down" at bounding box center [1242, 354] width 192 height 26
click at [1275, 322] on div "Select story" at bounding box center [1242, 326] width 192 height 13
